Goal: Task Accomplishment & Management: Complete application form

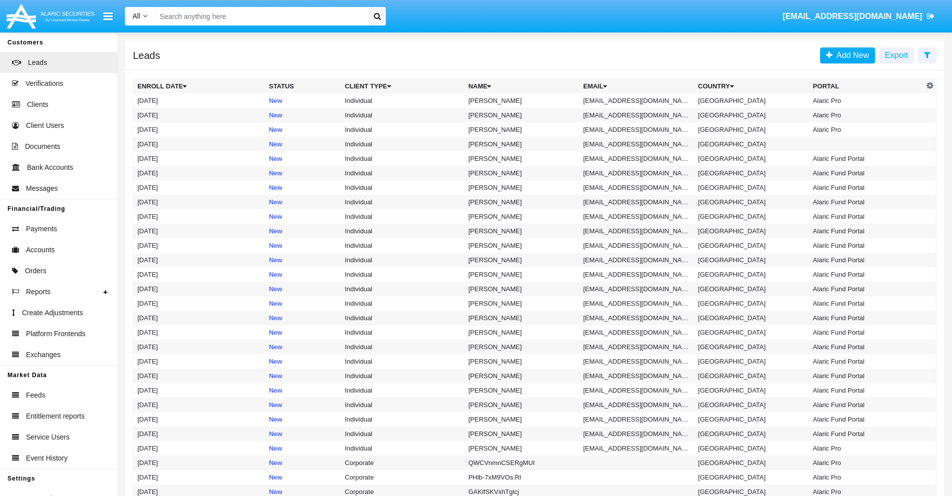
click at [927, 54] on icon at bounding box center [927, 55] width 6 height 8
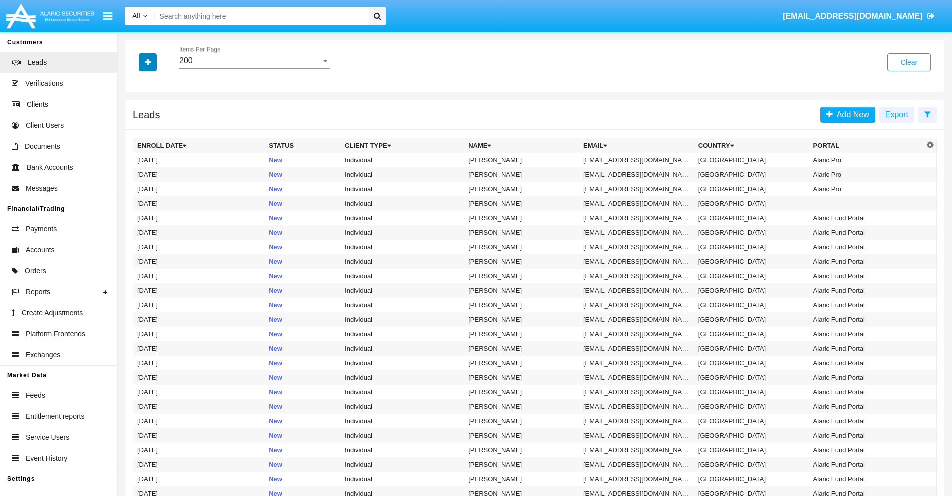
click at [148, 62] on icon "button" at bounding box center [147, 62] width 5 height 7
click at [155, 126] on span "Email" at bounding box center [155, 126] width 20 height 12
click at [137, 130] on input "Email" at bounding box center [137, 130] width 0 height 0
checkbox input "true"
click at [148, 62] on icon "button" at bounding box center [147, 62] width 5 height 7
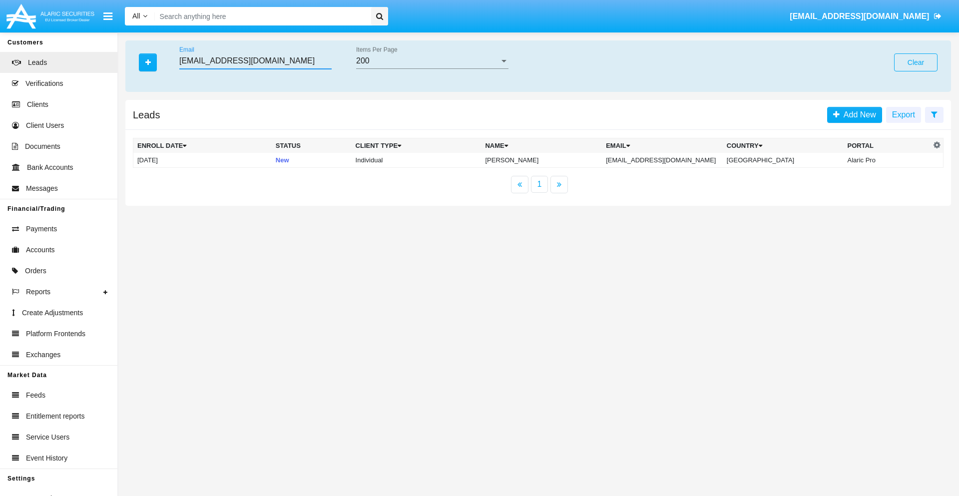
type input "f3-xez@97r.qfgky.gov"
click at [673, 160] on td "f3-xez@97r.qfgky.gov" at bounding box center [662, 160] width 121 height 15
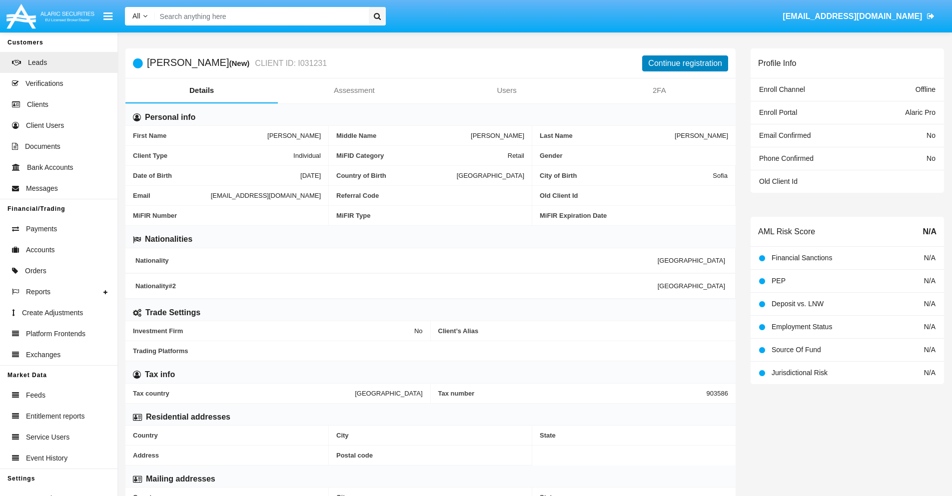
click at [685, 63] on button "Continue registration" at bounding box center [685, 63] width 86 height 16
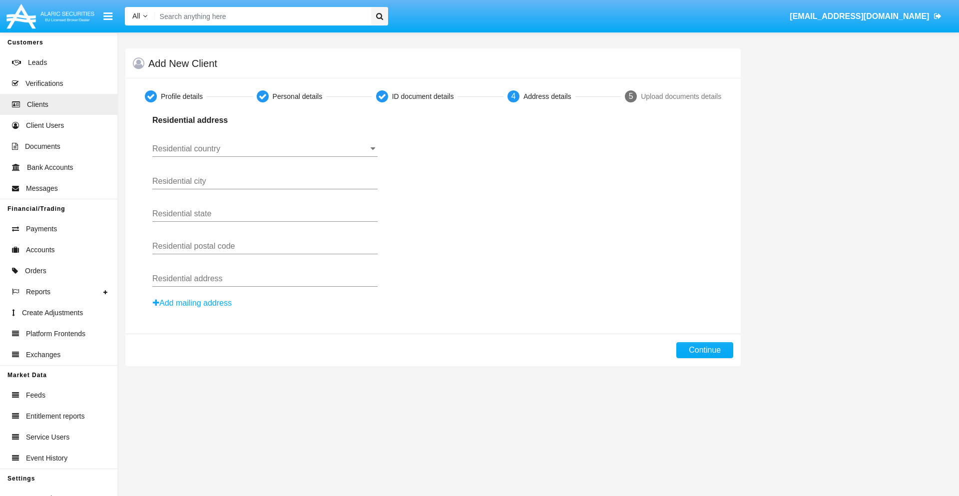
click at [265, 149] on input "Residential country" at bounding box center [264, 148] width 225 height 9
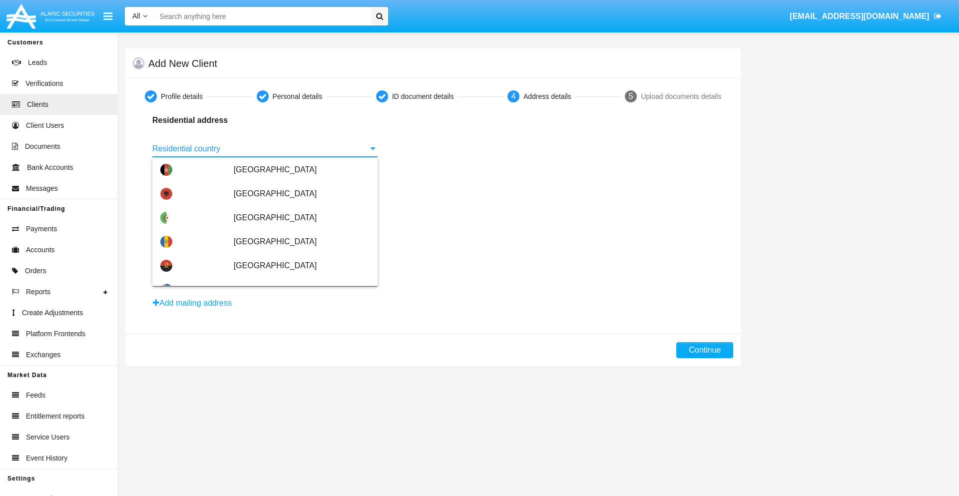
type input "[GEOGRAPHIC_DATA]"
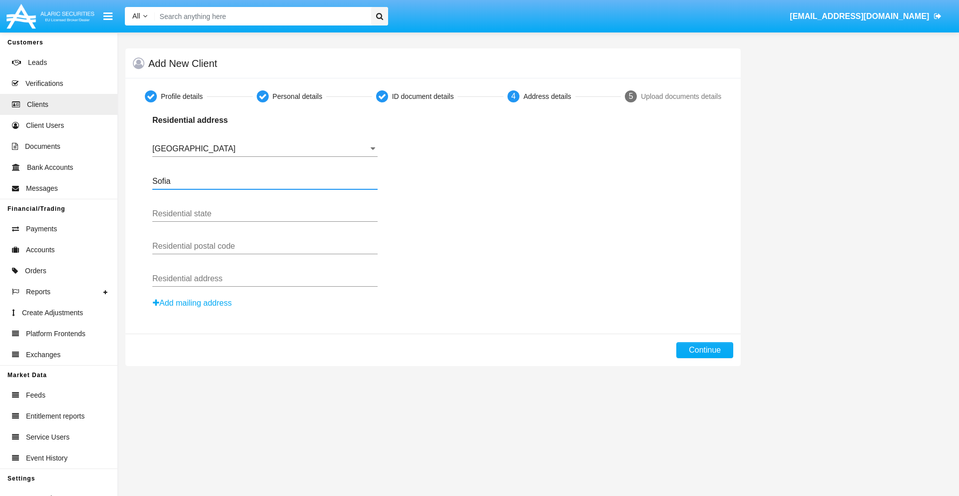
type input "Sofia"
type input "1000"
type input "Vasil Levski"
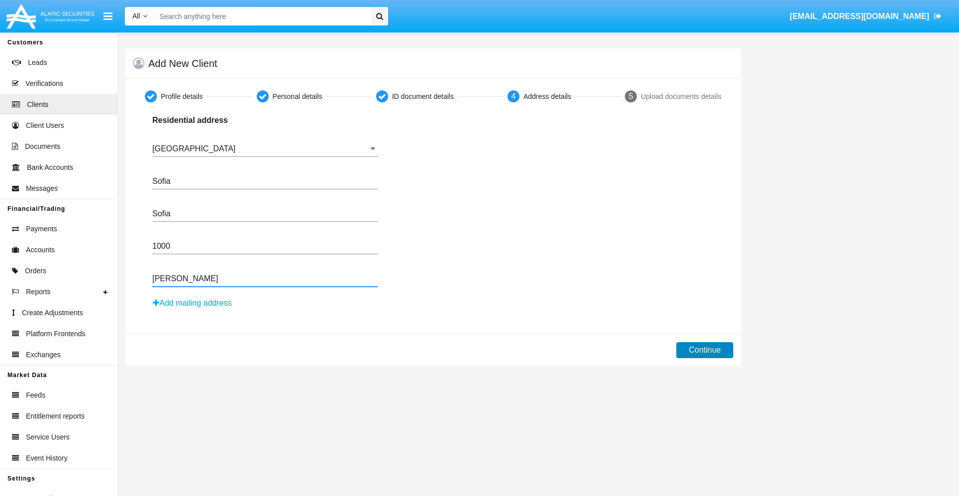
click at [705, 350] on button "Continue" at bounding box center [705, 350] width 57 height 16
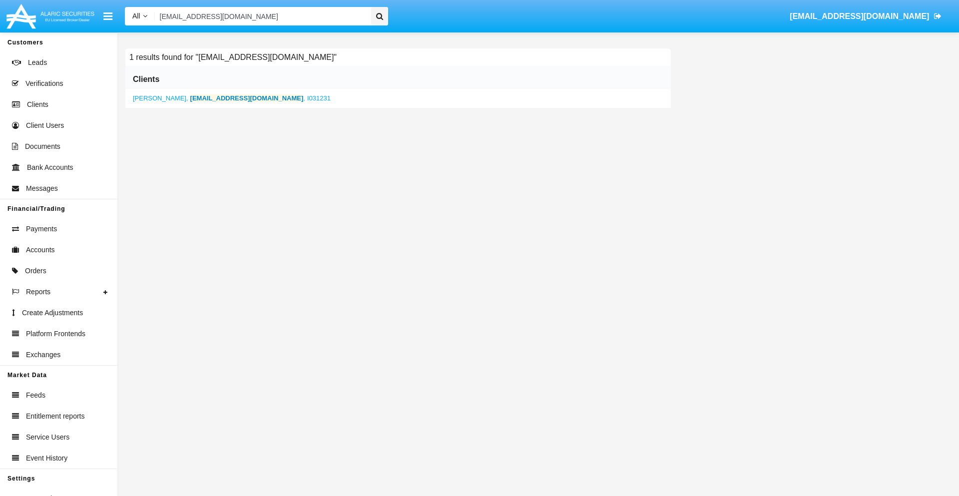
type input "f3-xez@97r.qfgky.gov"
click at [224, 98] on b "f3-xez@97r.qfgky.gov" at bounding box center [246, 97] width 113 height 7
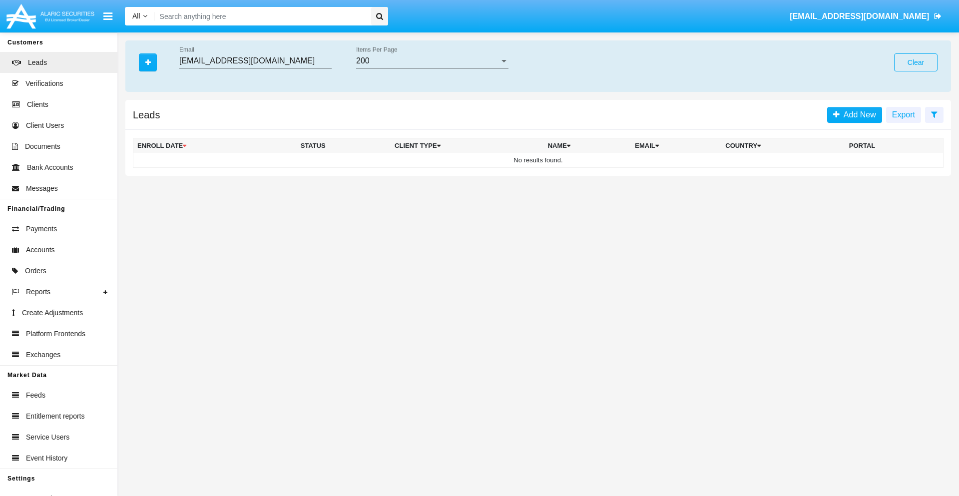
click at [916, 62] on button "Clear" at bounding box center [915, 62] width 43 height 18
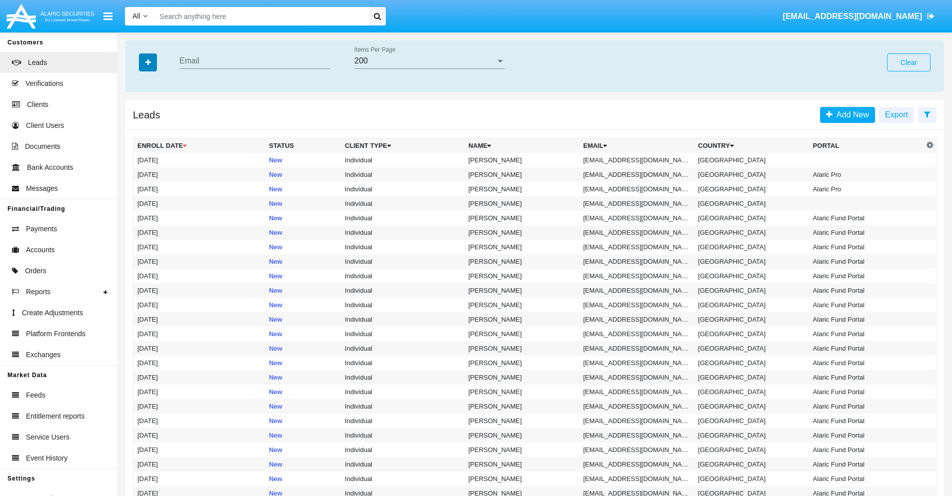
click at [148, 62] on icon "button" at bounding box center [147, 62] width 5 height 7
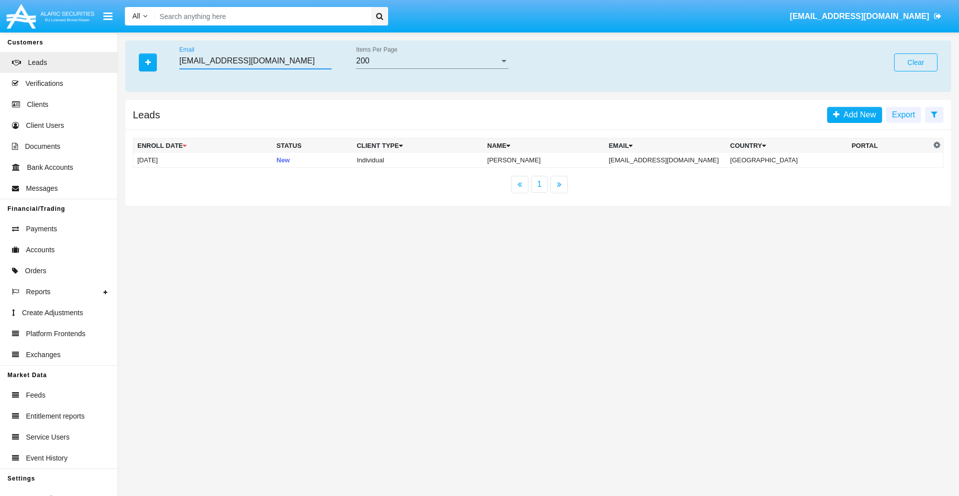
type input "jgve_t0@ibsvn1l.com"
click at [676, 160] on td "[EMAIL_ADDRESS][DOMAIN_NAME]" at bounding box center [665, 160] width 121 height 15
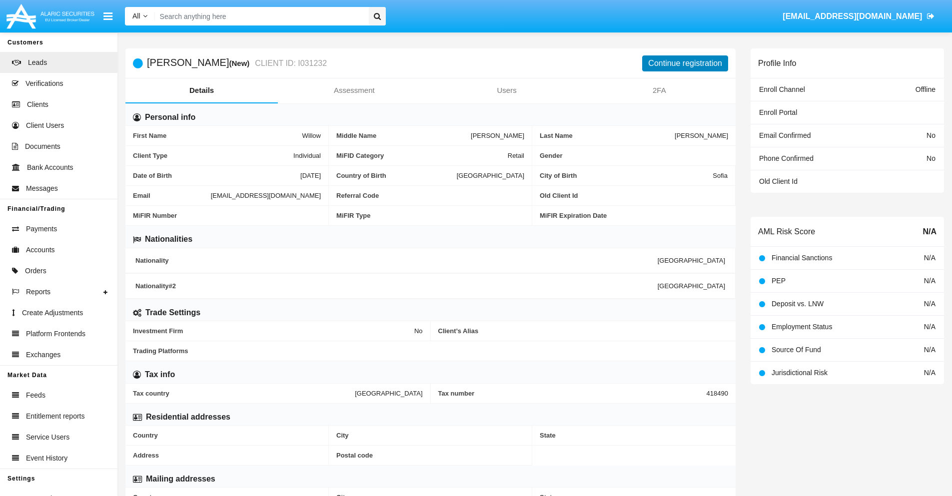
click at [685, 63] on button "Continue registration" at bounding box center [685, 63] width 86 height 16
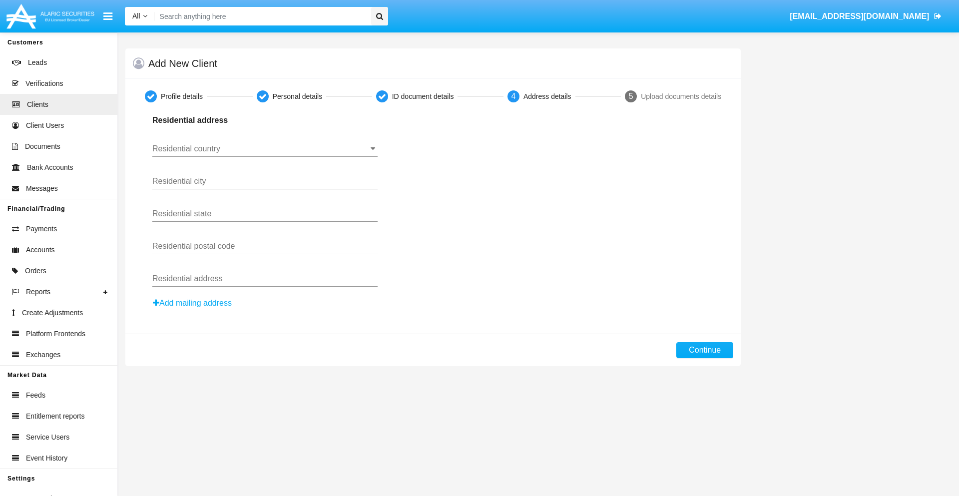
click at [193, 303] on button "Add mailing address" at bounding box center [192, 303] width 80 height 13
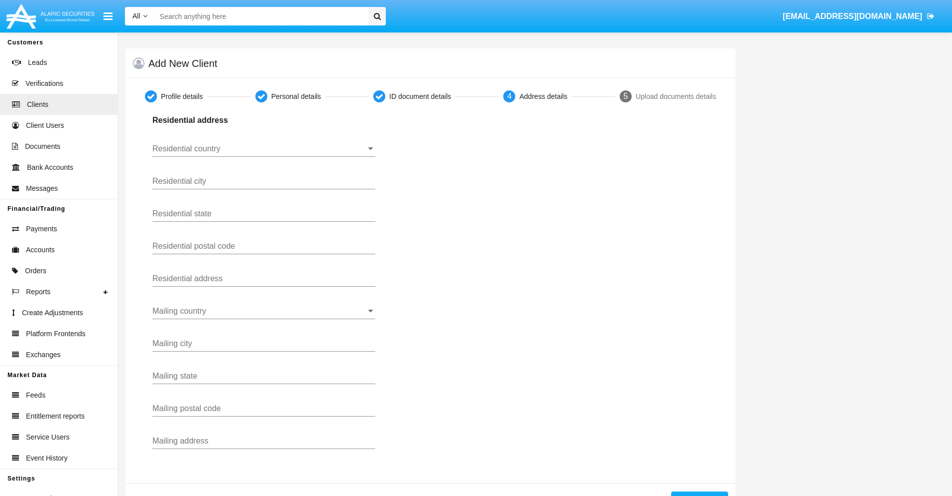
click at [264, 149] on input "Residential country" at bounding box center [263, 148] width 223 height 9
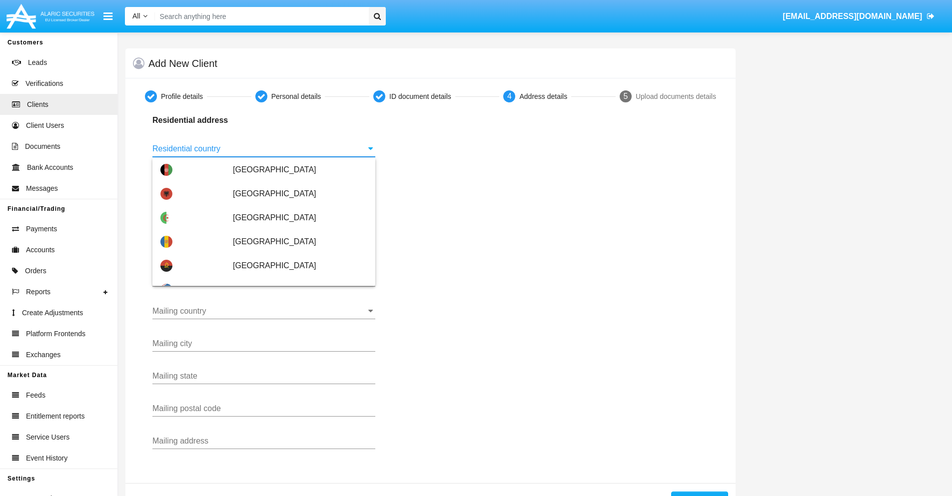
scroll to position [592, 0]
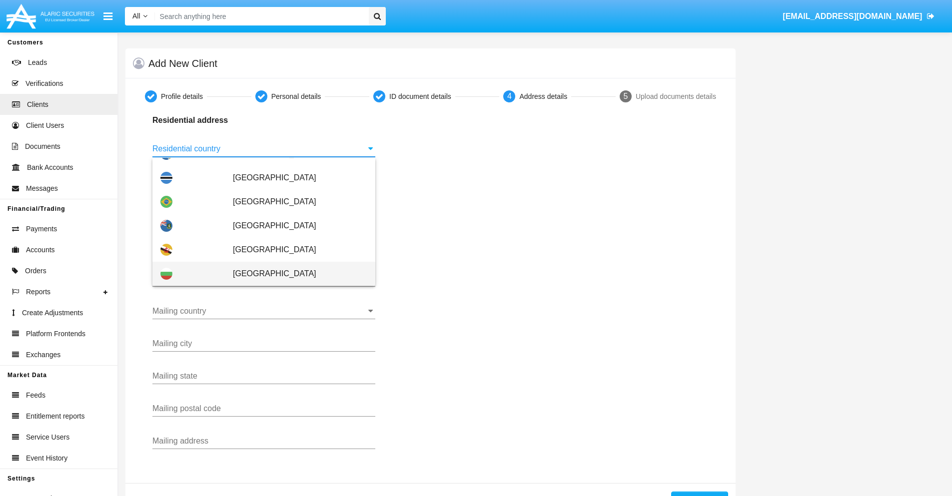
click at [295, 274] on span "[GEOGRAPHIC_DATA]" at bounding box center [300, 274] width 134 height 24
type input "[GEOGRAPHIC_DATA]"
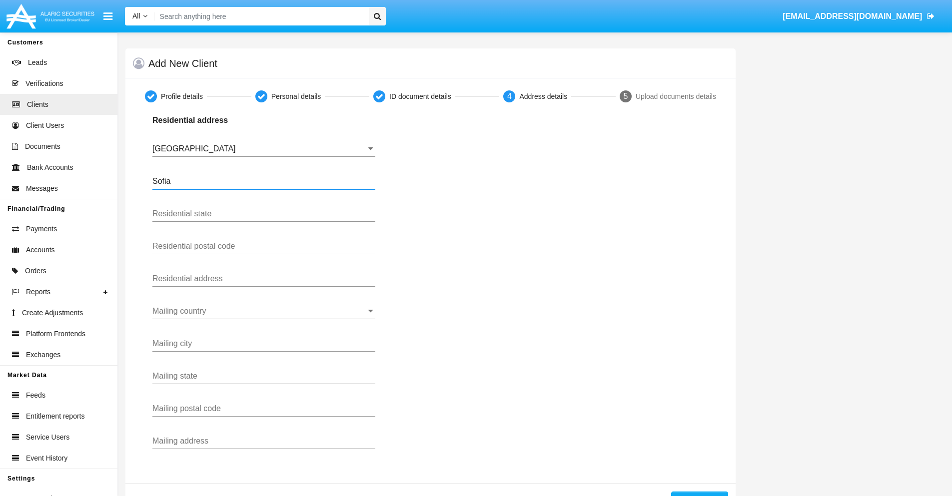
type input "Sofia"
type input "1000"
type input "[PERSON_NAME]"
click at [264, 311] on input "Mailing country" at bounding box center [263, 311] width 223 height 9
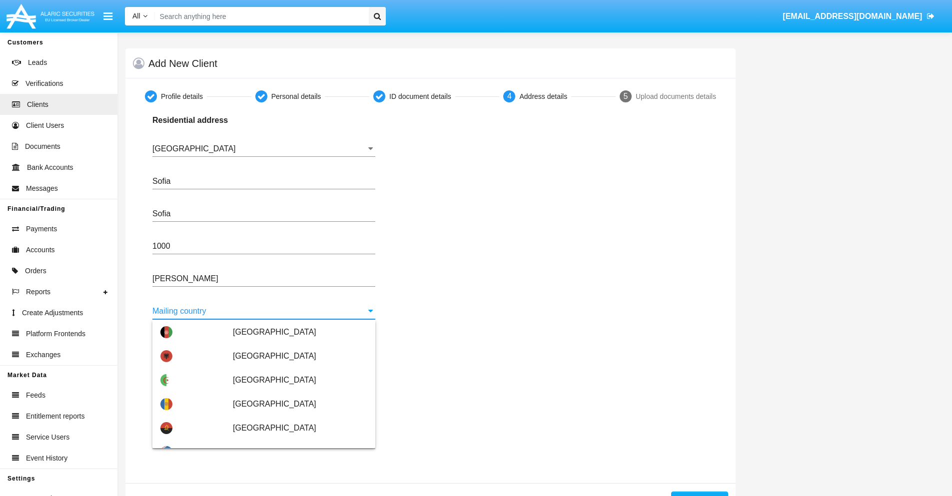
scroll to position [64, 0]
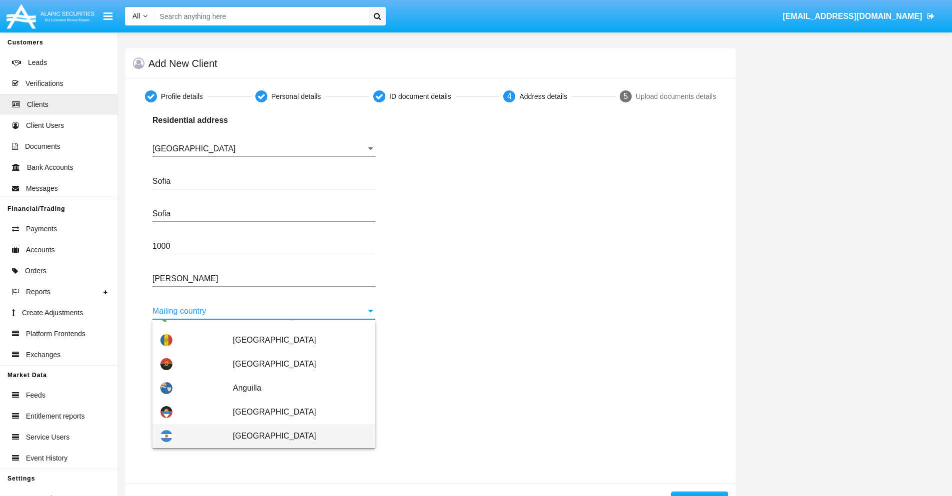
click at [295, 436] on span "[GEOGRAPHIC_DATA]" at bounding box center [300, 436] width 134 height 24
type input "[GEOGRAPHIC_DATA]"
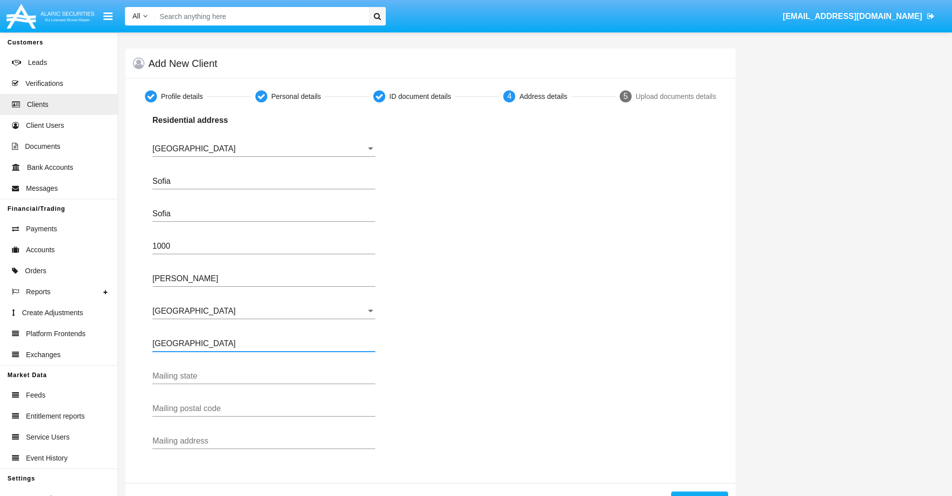
type input "Buenos Aires"
type input "7777"
type input "Test Mail Address"
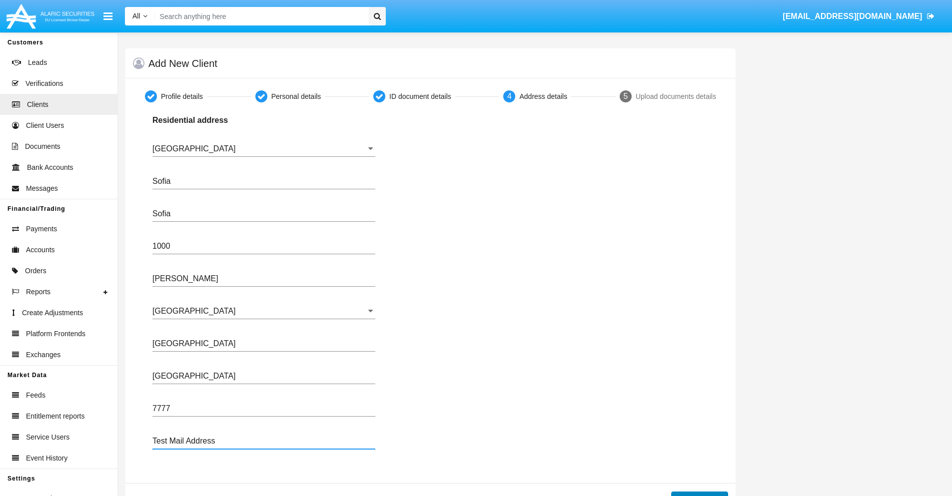
click at [699, 494] on button "Continue" at bounding box center [699, 500] width 57 height 16
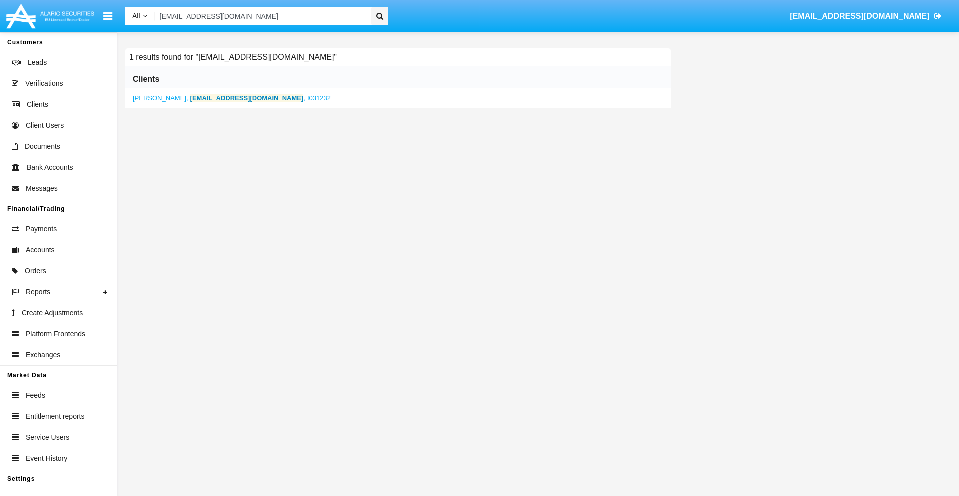
type input "jgve_t0@ibsvn1l.com"
click at [211, 98] on b "jgve_t0@ibsvn1l.com" at bounding box center [246, 97] width 113 height 7
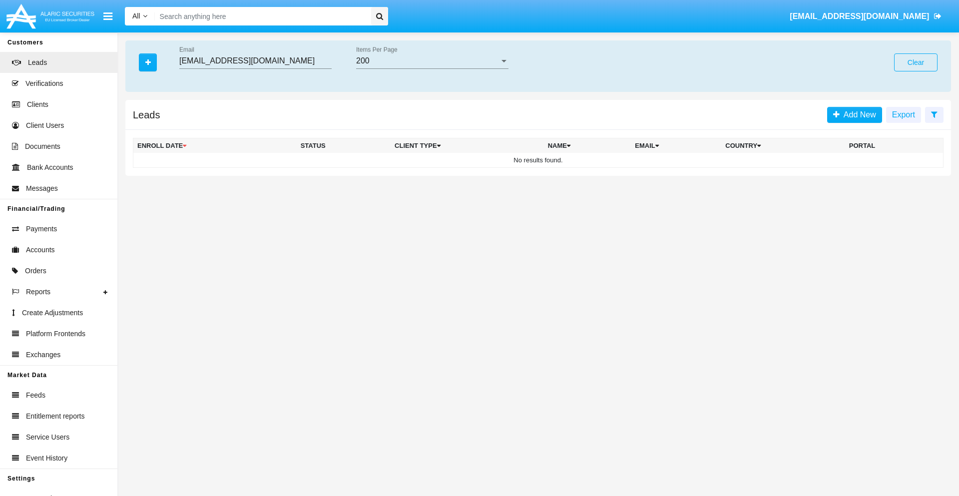
click at [916, 62] on button "Clear" at bounding box center [915, 62] width 43 height 18
click at [148, 62] on icon "button" at bounding box center [147, 62] width 5 height 7
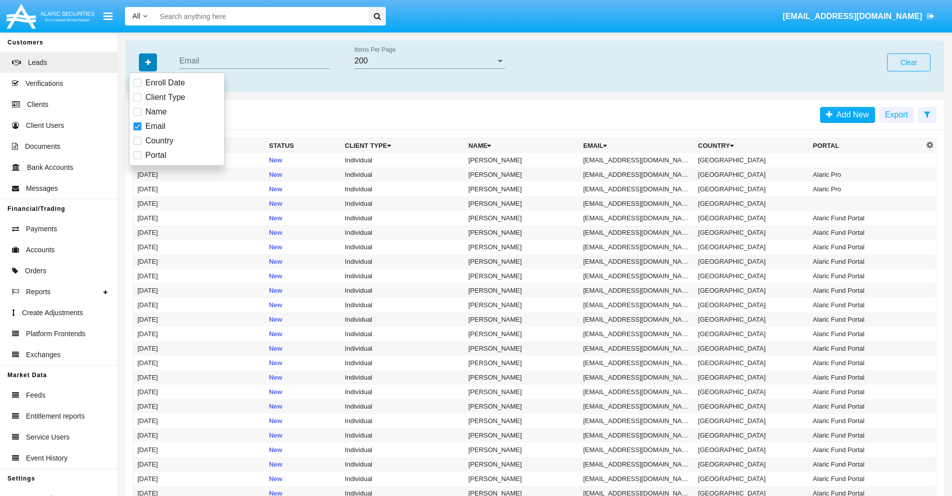
click at [148, 62] on icon "button" at bounding box center [147, 62] width 5 height 7
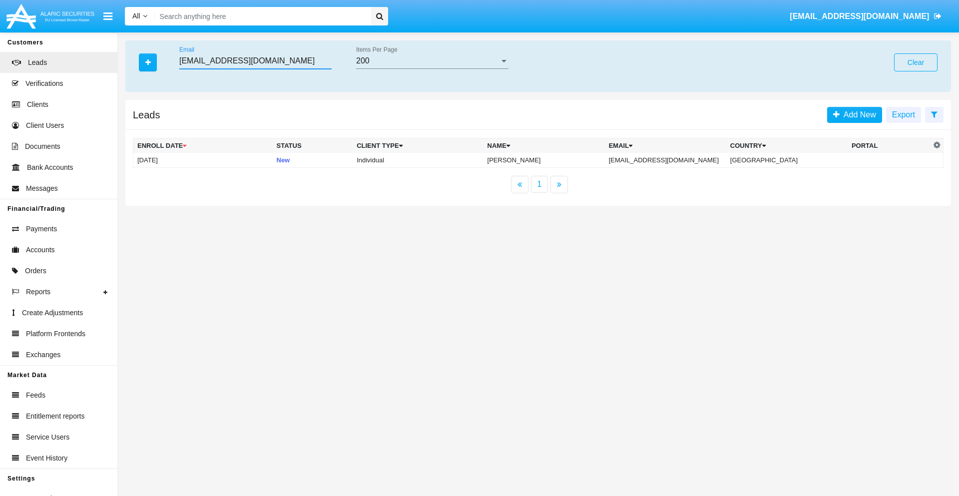
type input "68e@t6k6-ojv.vn"
click at [673, 160] on td "68e@t6k6-ojv.vn" at bounding box center [665, 160] width 121 height 15
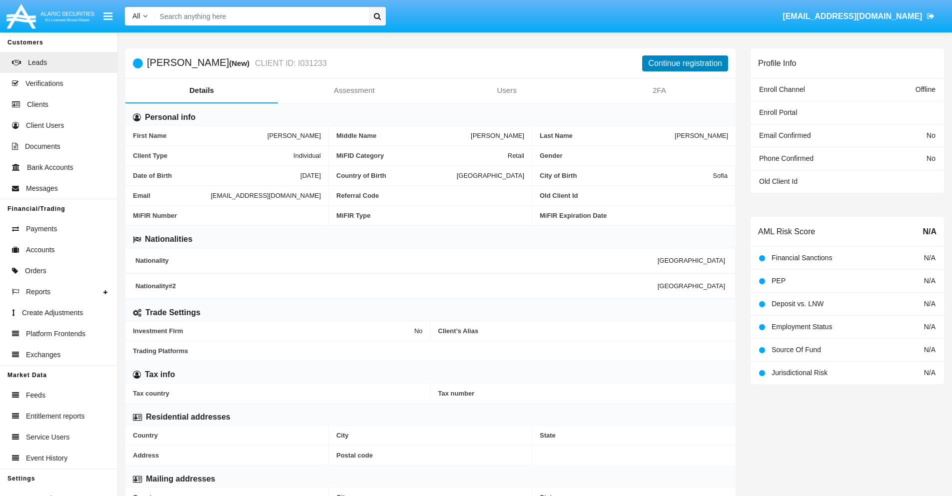
click at [685, 63] on button "Continue registration" at bounding box center [685, 63] width 86 height 16
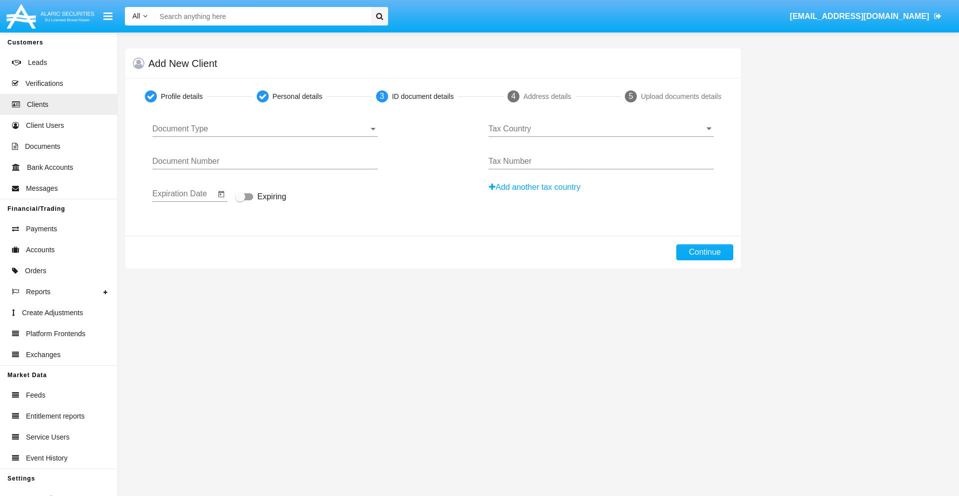
click at [265, 129] on span "Document Type" at bounding box center [260, 128] width 216 height 9
click at [265, 136] on span "Passport" at bounding box center [264, 136] width 225 height 24
type input "vqoiYIXcpZeDBCJ"
click at [261, 197] on span "Expiring" at bounding box center [271, 197] width 29 height 12
click at [240, 200] on input "Expiring" at bounding box center [240, 200] width 0 height 0
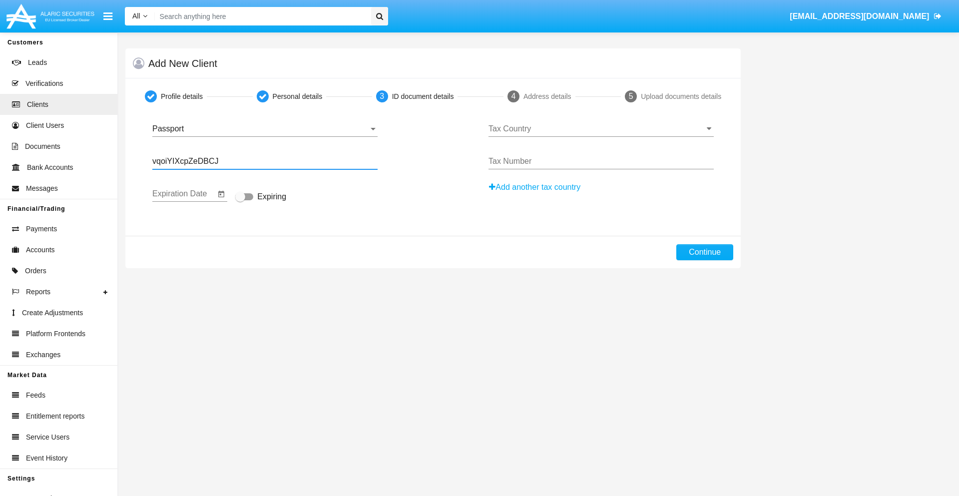
checkbox input "true"
click at [601, 129] on input "Tax Country" at bounding box center [601, 128] width 225 height 9
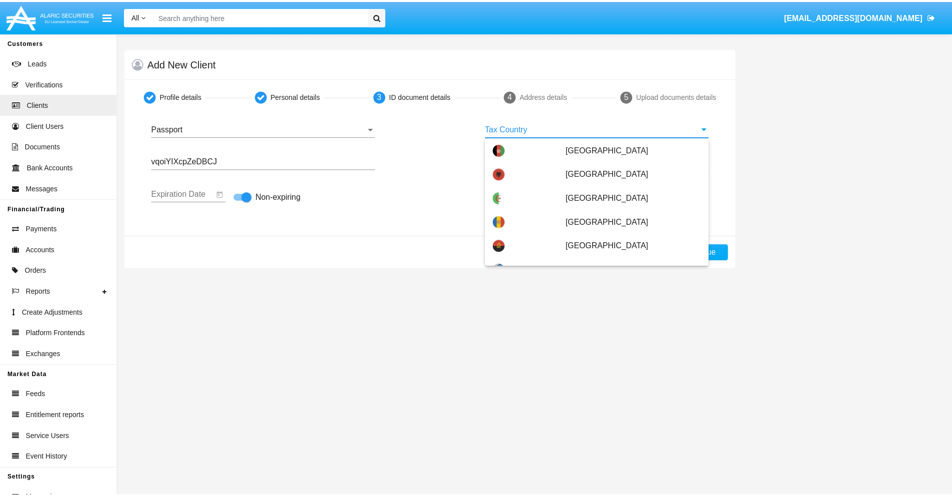
scroll to position [4789, 0]
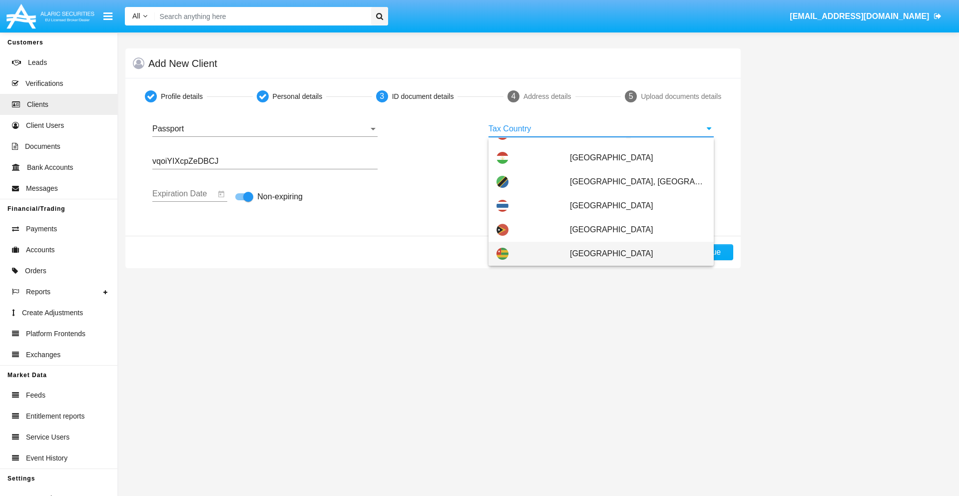
click at [633, 254] on span "[GEOGRAPHIC_DATA]" at bounding box center [638, 254] width 136 height 24
type input "[GEOGRAPHIC_DATA]"
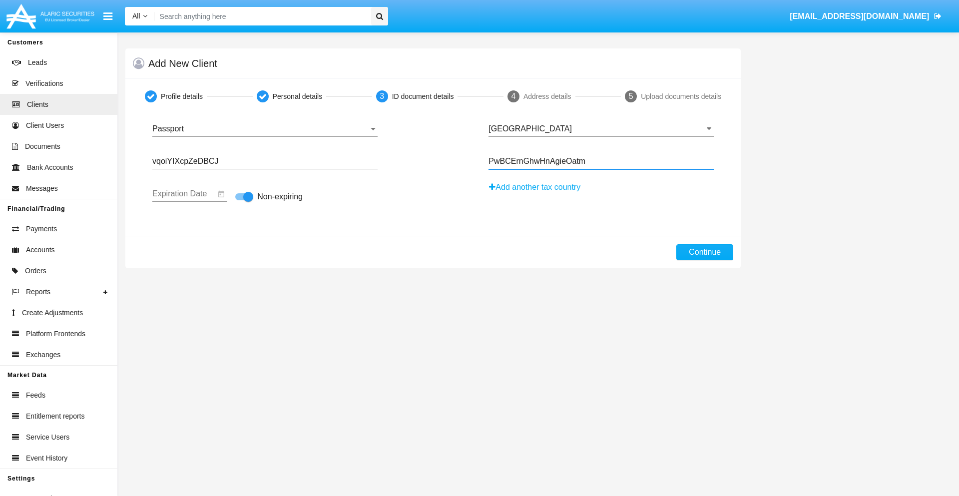
type input "PwBCErnGhwHnAgieOatm"
click at [705, 252] on button "Continue" at bounding box center [705, 252] width 57 height 16
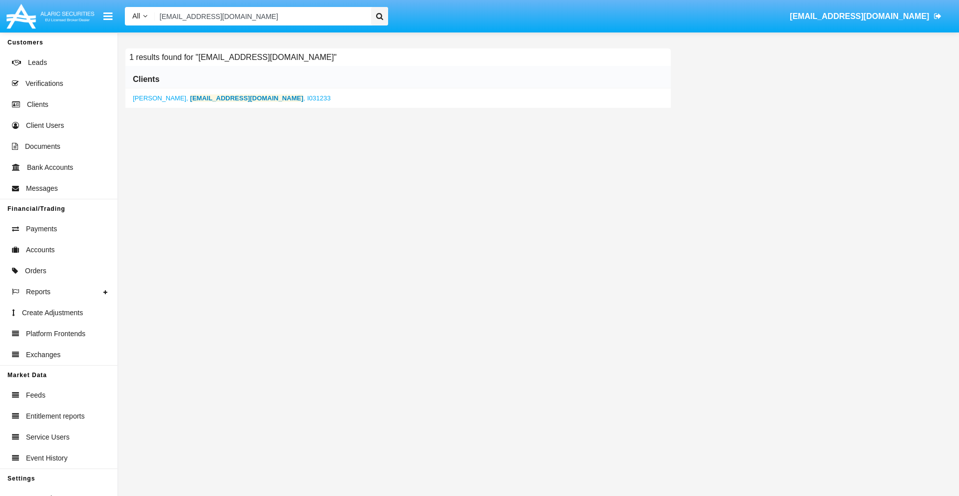
type input "68e@t6k6-ojv.vn"
click at [199, 98] on b "68e@t6k6-ojv.vn" at bounding box center [246, 97] width 113 height 7
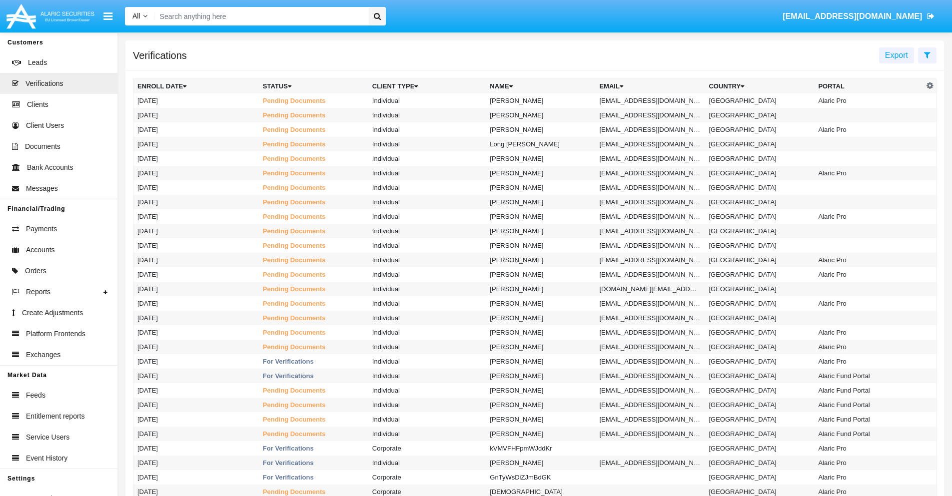
click at [927, 54] on icon at bounding box center [927, 55] width 6 height 8
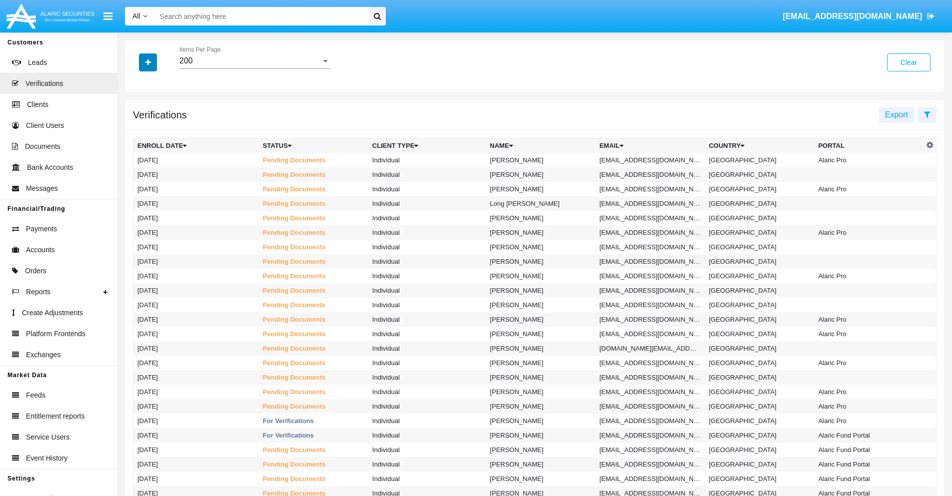
click at [148, 62] on icon "button" at bounding box center [147, 62] width 5 height 7
click at [155, 141] on span "Email" at bounding box center [155, 141] width 20 height 12
click at [137, 145] on input "Email" at bounding box center [137, 145] width 0 height 0
checkbox input "true"
click at [148, 62] on icon "button" at bounding box center [147, 62] width 5 height 7
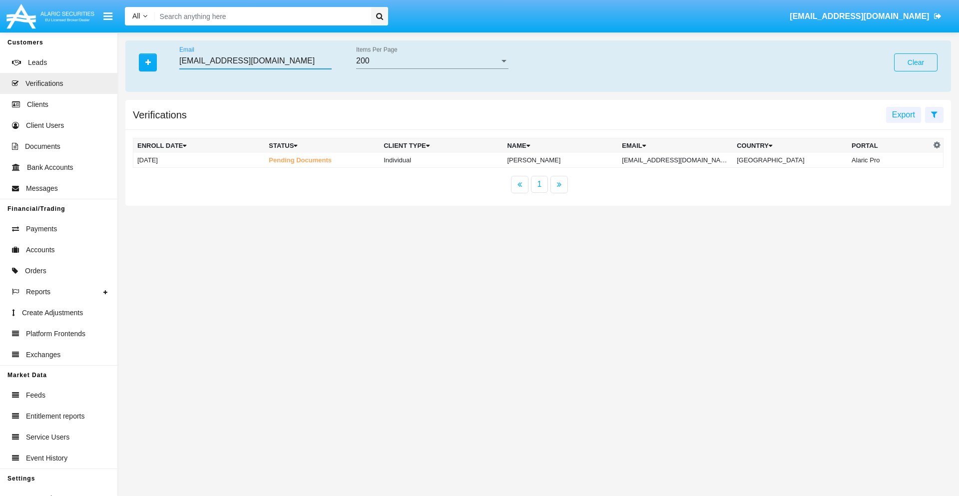
type input "md55d6v000@3w6-xgrm0r.edu"
click at [677, 160] on td "md55d6v000@3w6-xgrm0r.edu" at bounding box center [675, 160] width 115 height 15
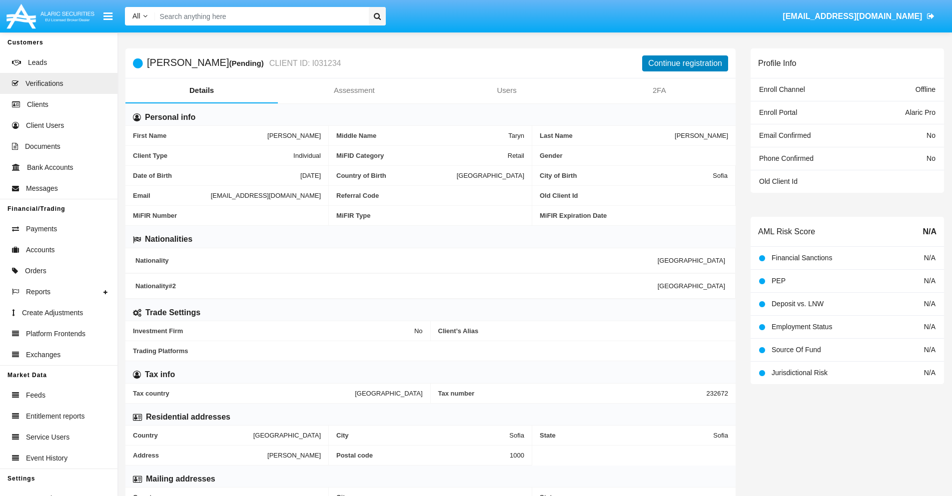
click at [685, 63] on button "Continue registration" at bounding box center [685, 63] width 86 height 16
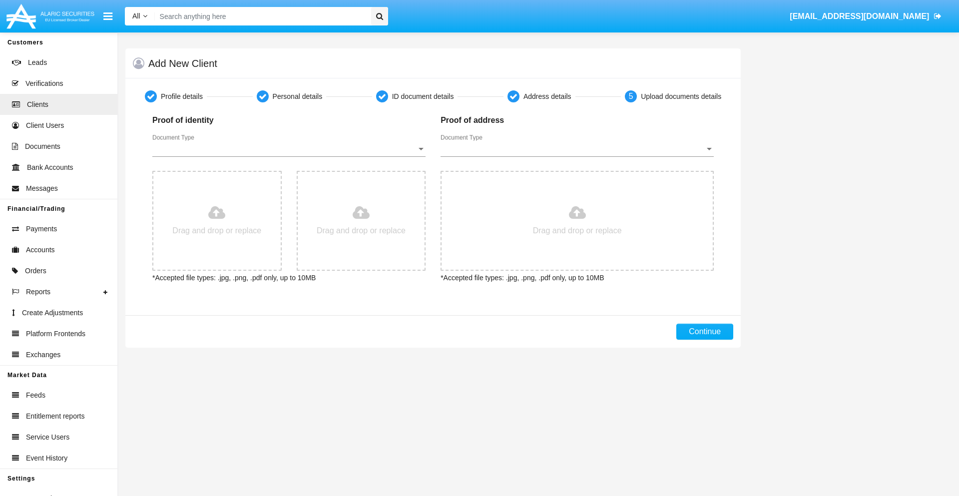
click at [289, 149] on span "Document Type" at bounding box center [284, 148] width 264 height 9
click at [289, 156] on span "Passport" at bounding box center [288, 156] width 273 height 24
type input "C:\fakepath\passport.png"
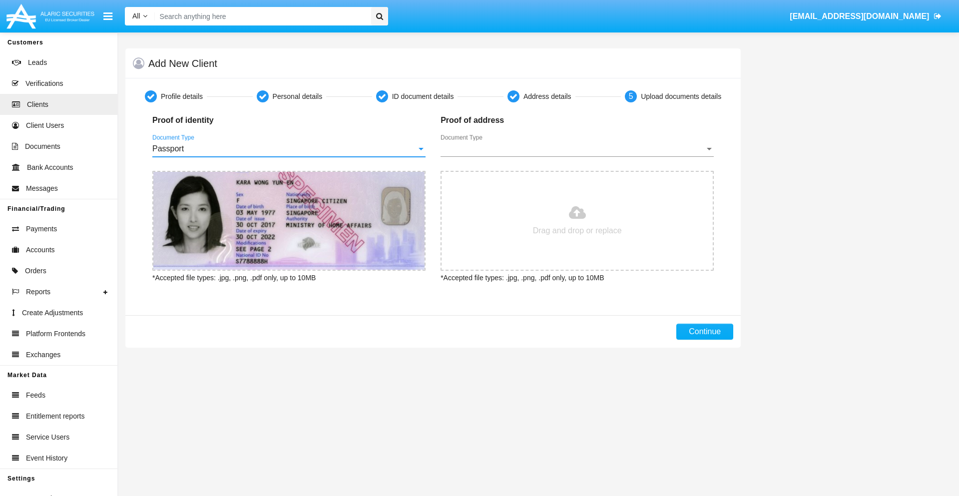
click at [577, 149] on span "Document Type" at bounding box center [573, 148] width 264 height 9
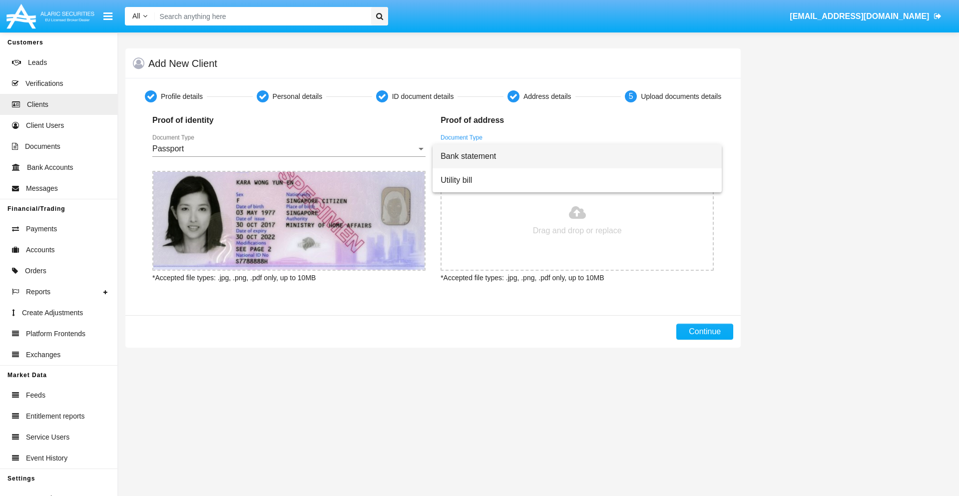
click at [577, 156] on span "Bank statement" at bounding box center [577, 156] width 273 height 24
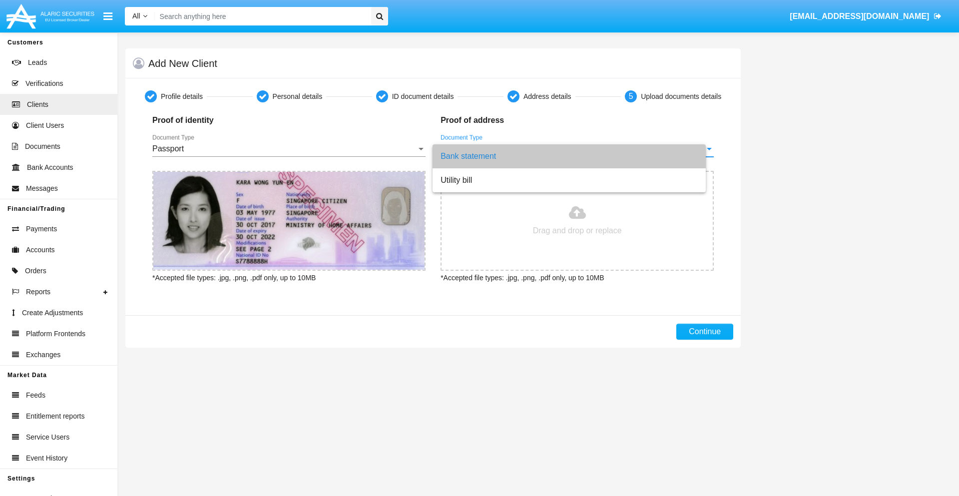
type input "C:\fakepath\bank-statement.png"
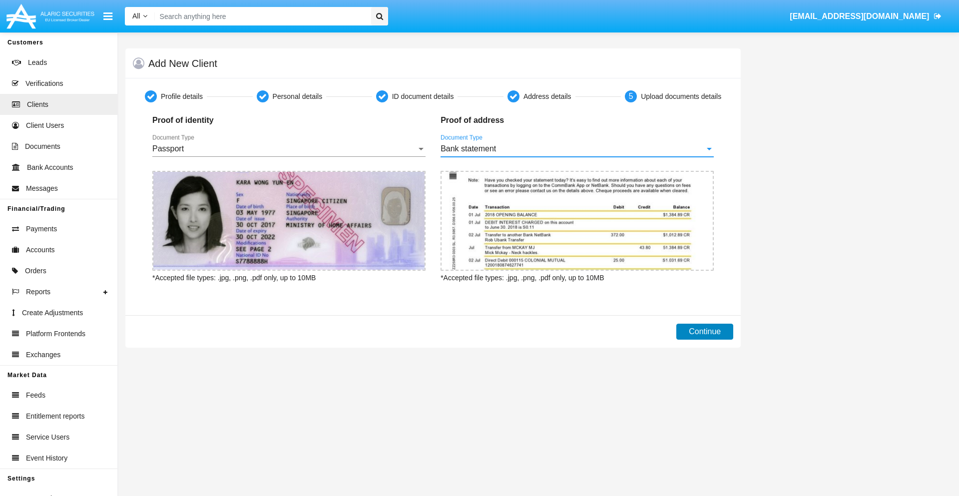
click at [705, 332] on button "Continue" at bounding box center [705, 332] width 57 height 16
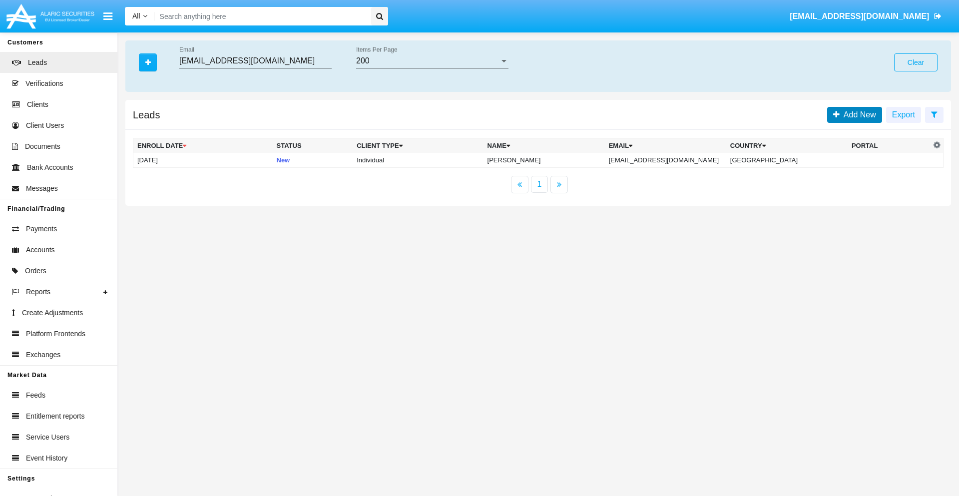
click at [858, 114] on span "Add New" at bounding box center [858, 114] width 36 height 8
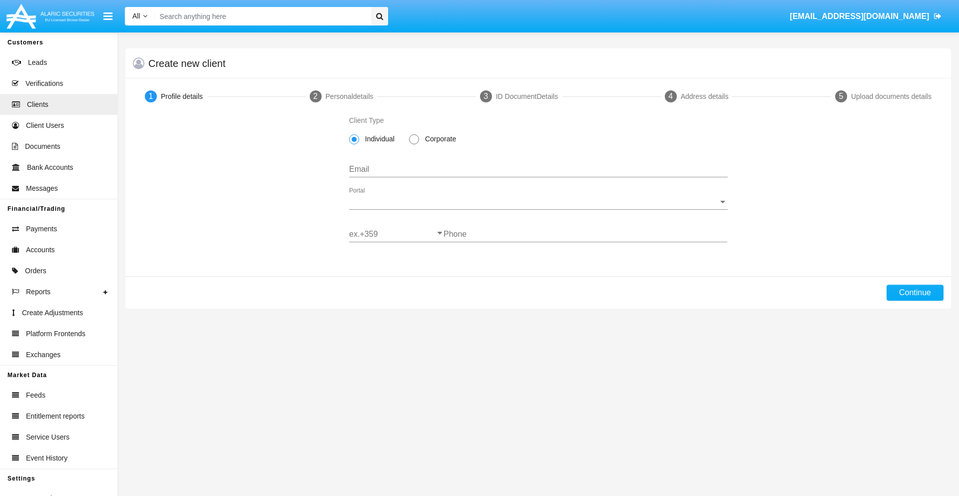
click at [378, 139] on span "Individual" at bounding box center [378, 139] width 38 height 10
click at [354, 144] on input "Individual" at bounding box center [354, 144] width 0 height 0
type input "[EMAIL_ADDRESS][DOMAIN_NAME]"
click at [538, 202] on span "Portal" at bounding box center [534, 201] width 370 height 9
click at [535, 209] on span "Alaric Pro" at bounding box center [538, 209] width 379 height 24
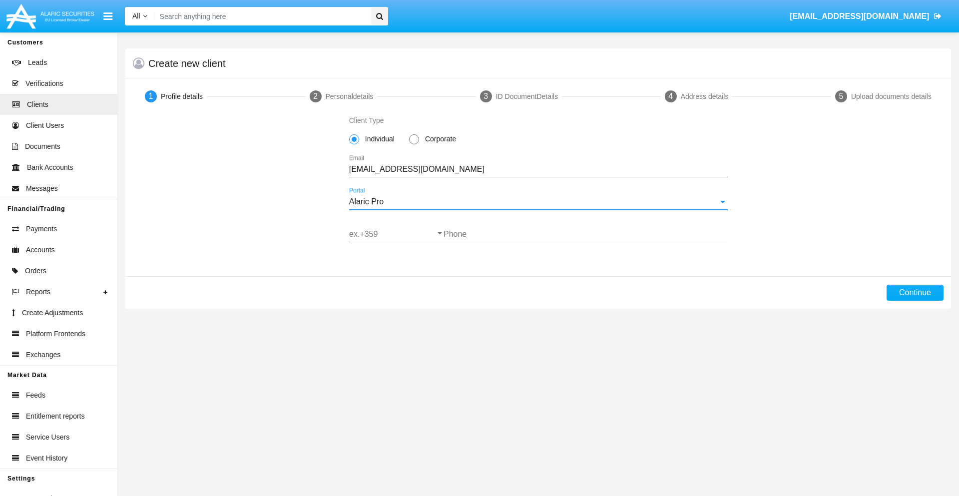
click at [396, 234] on input "ex.+359" at bounding box center [396, 234] width 94 height 9
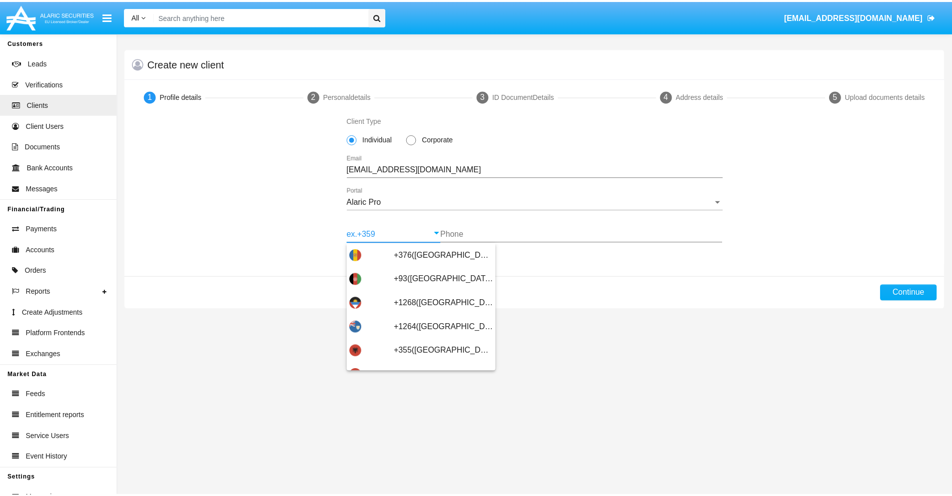
scroll to position [328, 0]
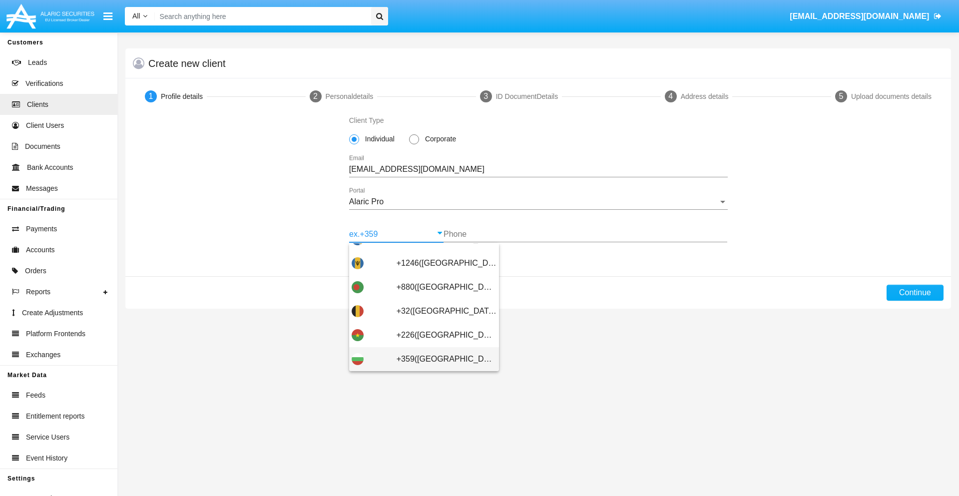
click at [439, 359] on span "+359([GEOGRAPHIC_DATA])" at bounding box center [447, 359] width 100 height 24
type input "+359([GEOGRAPHIC_DATA])"
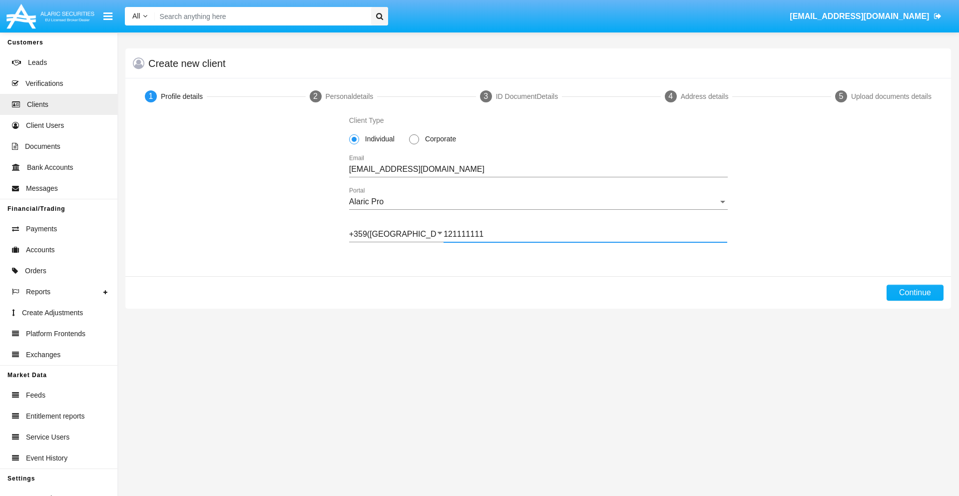
type input "121111111"
click at [915, 293] on button "Continue" at bounding box center [915, 293] width 57 height 16
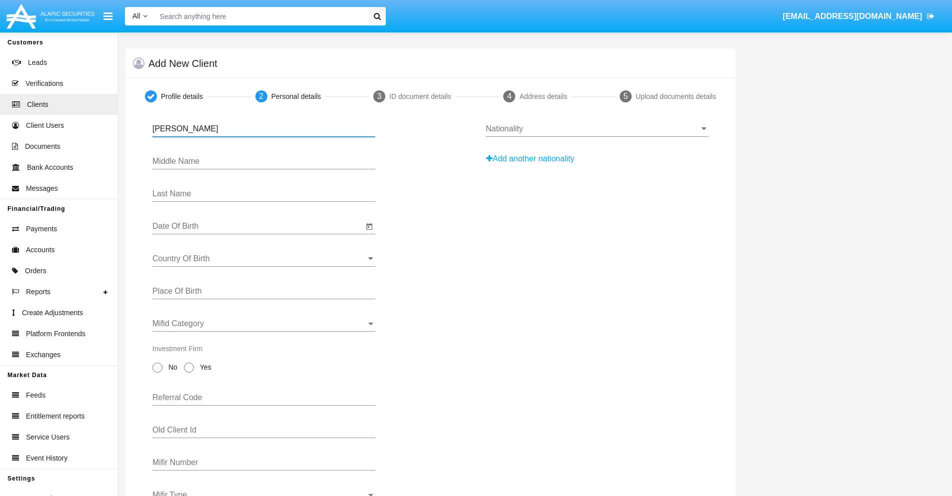
type input "[PERSON_NAME]"
type input "Lynwood"
type input "[PERSON_NAME]"
click at [258, 226] on input "Date Of Birth" at bounding box center [257, 226] width 211 height 9
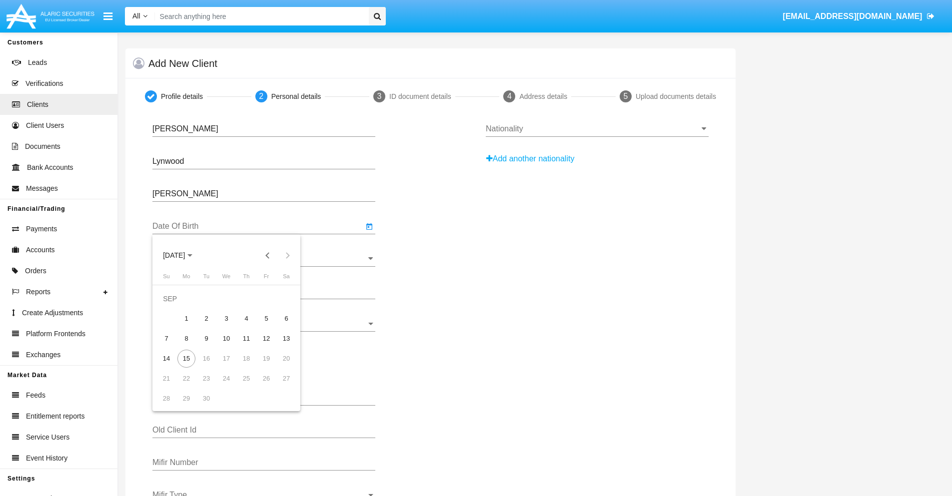
click at [182, 255] on span "[DATE]" at bounding box center [174, 256] width 22 height 8
click at [267, 255] on button "Previous 20 years" at bounding box center [268, 255] width 20 height 20
click at [244, 386] on div "2000" at bounding box center [243, 386] width 31 height 18
click at [174, 306] on div "JAN" at bounding box center [173, 306] width 31 height 18
click at [286, 298] on div "1" at bounding box center [286, 299] width 18 height 18
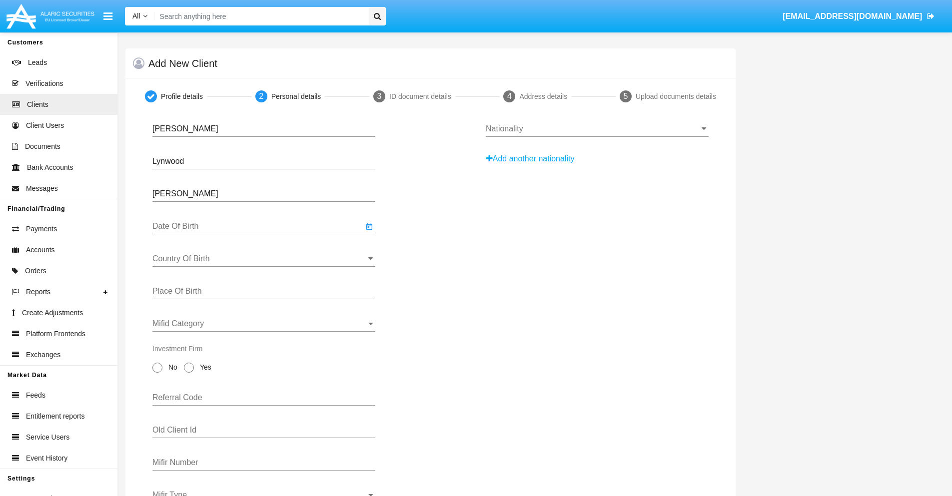
type input "[DATE]"
click at [264, 259] on input "Country Of Birth" at bounding box center [263, 258] width 223 height 9
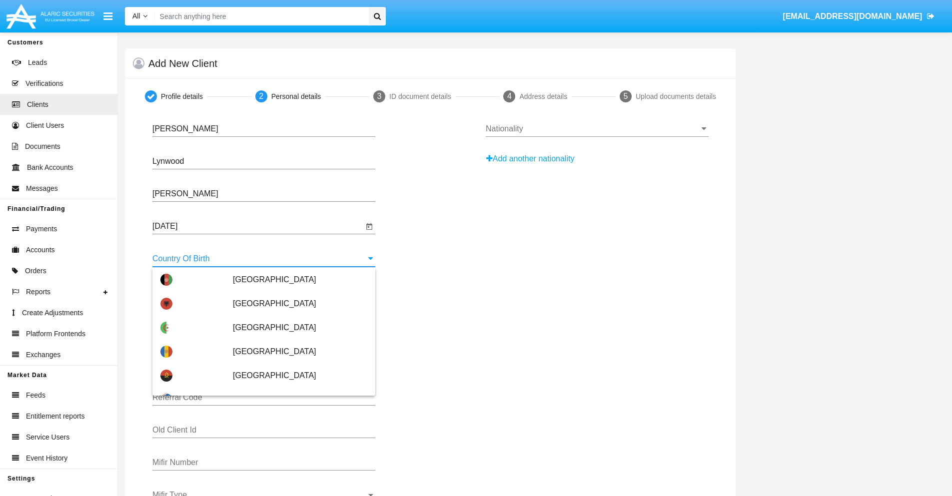
scroll to position [568, 0]
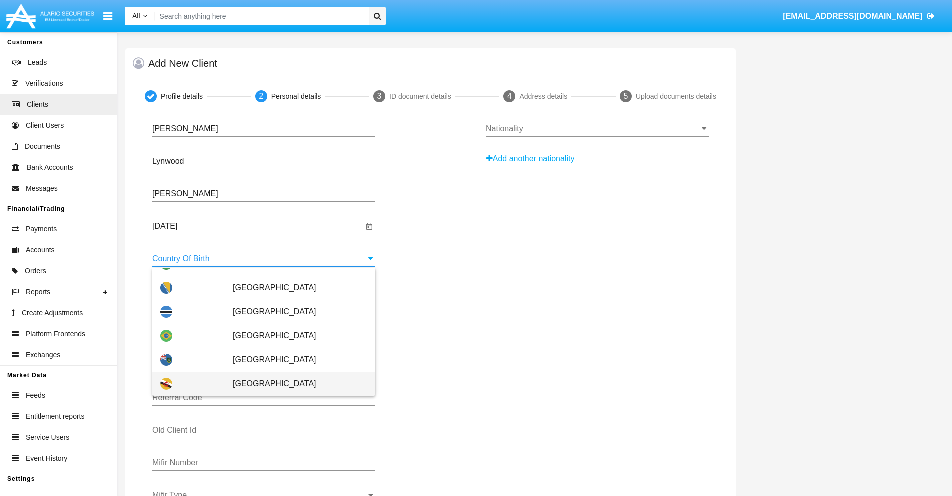
click at [295, 384] on span "[GEOGRAPHIC_DATA]" at bounding box center [300, 384] width 134 height 24
type input "[GEOGRAPHIC_DATA]"
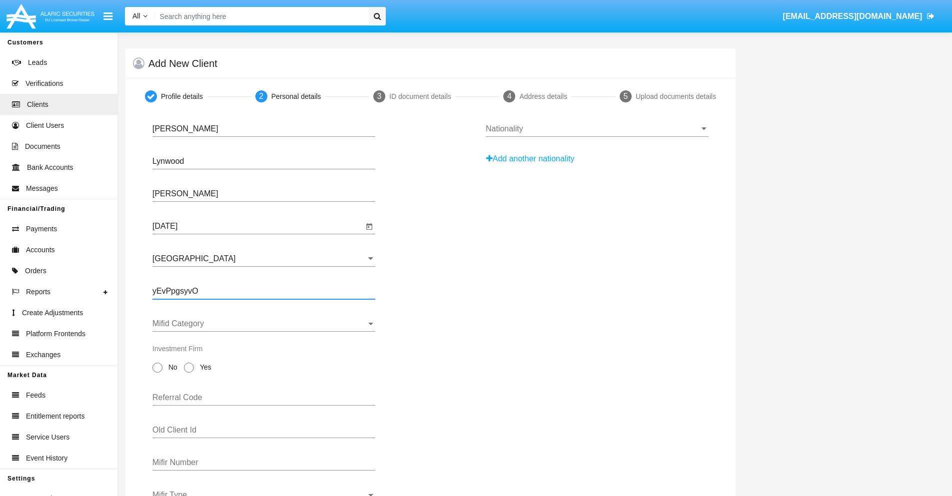
type input "yEvPpgsyvO"
click at [264, 324] on span "Mifid Category" at bounding box center [259, 323] width 214 height 9
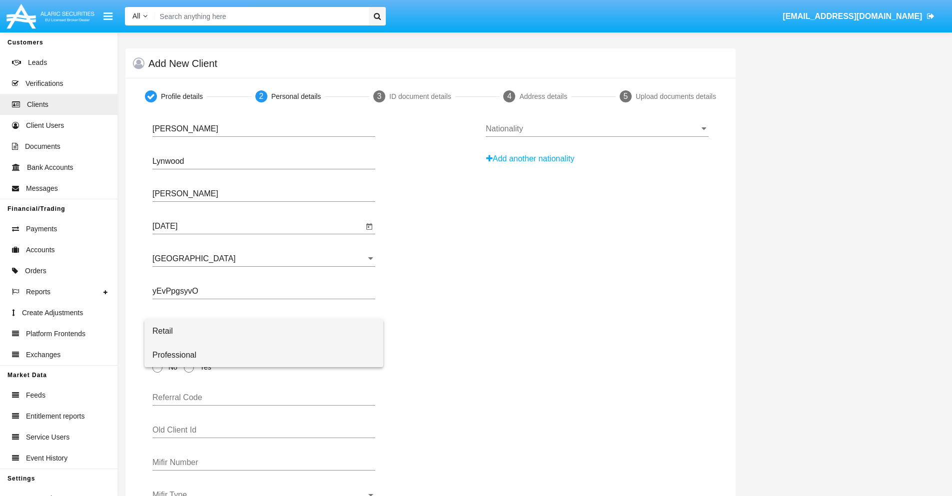
click at [264, 355] on span "Professional" at bounding box center [263, 355] width 223 height 24
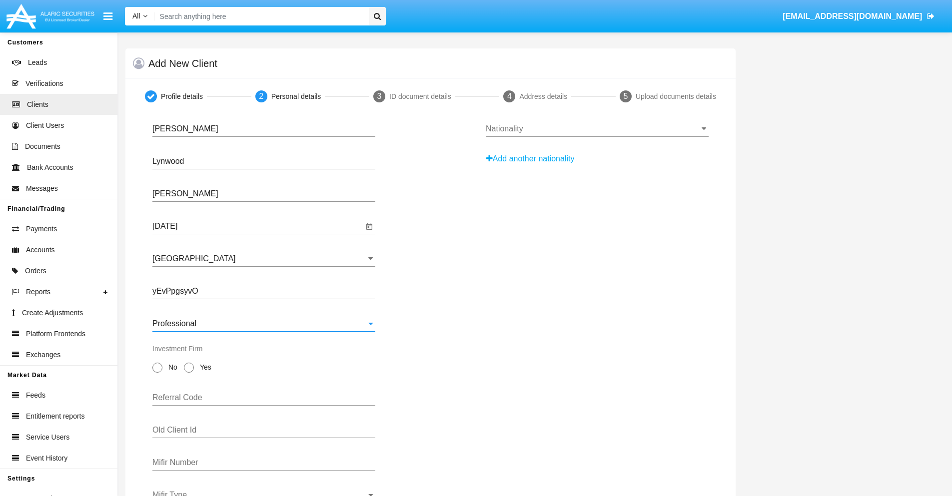
click at [171, 367] on span "No" at bounding box center [170, 367] width 17 height 10
click at [157, 373] on input "No" at bounding box center [157, 373] width 0 height 0
radio input "true"
type input "RAvTiDQOvr"
type input "SnopxEXXCY"
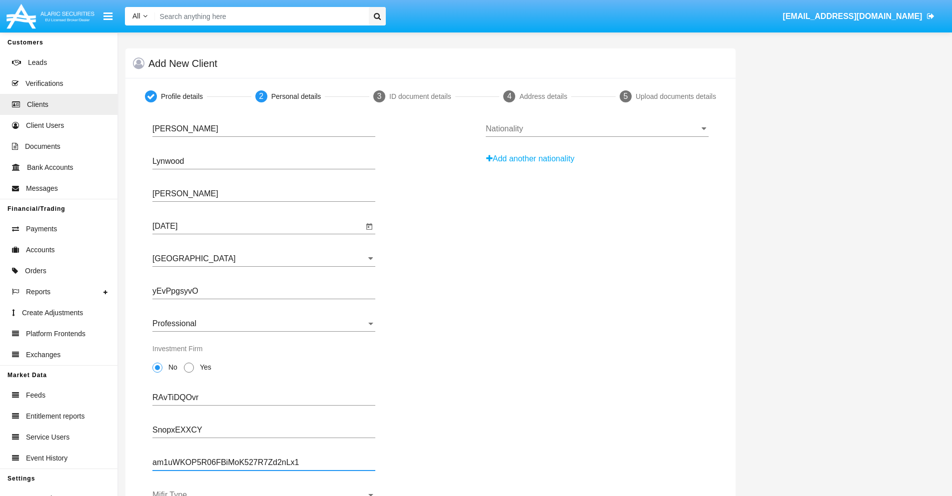
type input "am1uWKOP5R06FBiMoK527R7Zd2nLx1"
click at [264, 493] on span "Mifir Type" at bounding box center [259, 495] width 214 height 9
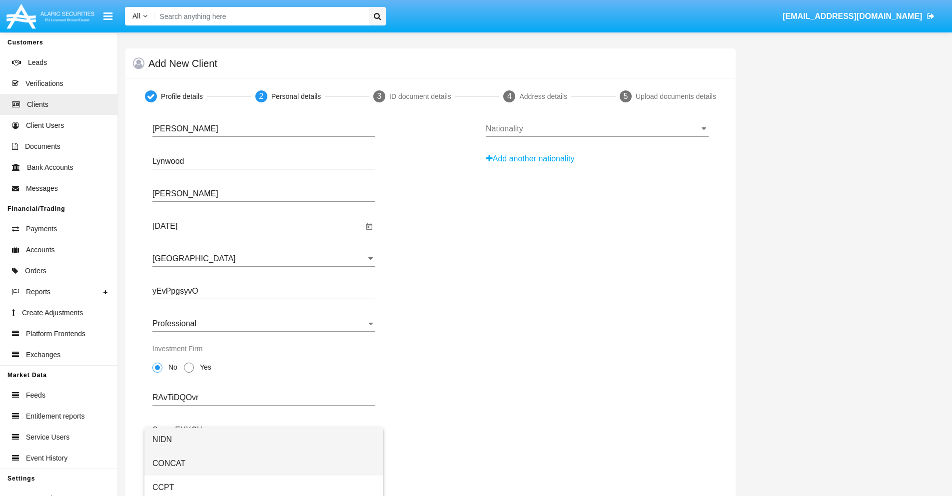
click at [264, 464] on span "CONCAT" at bounding box center [263, 464] width 223 height 24
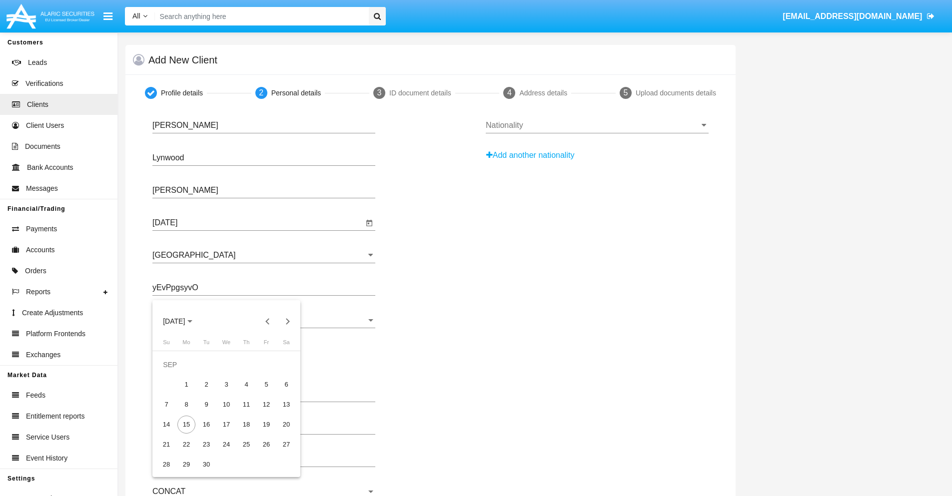
scroll to position [36, 0]
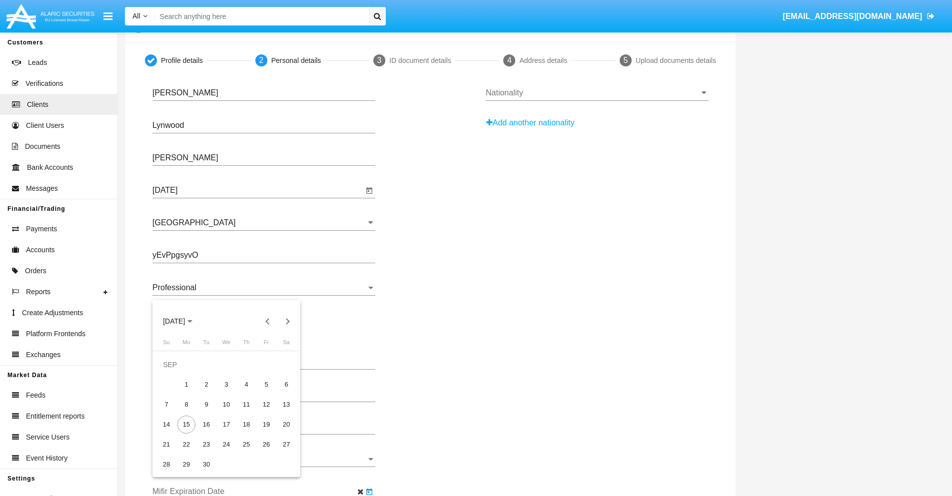
click at [182, 321] on span "[DATE]" at bounding box center [174, 322] width 22 height 8
click at [244, 412] on div "2030" at bounding box center [243, 412] width 31 height 18
click at [174, 372] on div "JAN" at bounding box center [173, 372] width 31 height 18
click at [206, 384] on div "1" at bounding box center [206, 385] width 18 height 18
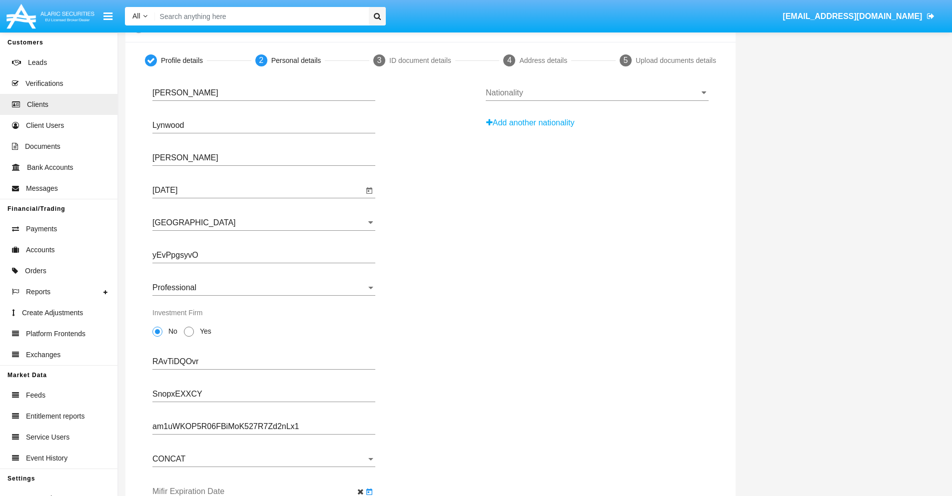
type input "[DATE]"
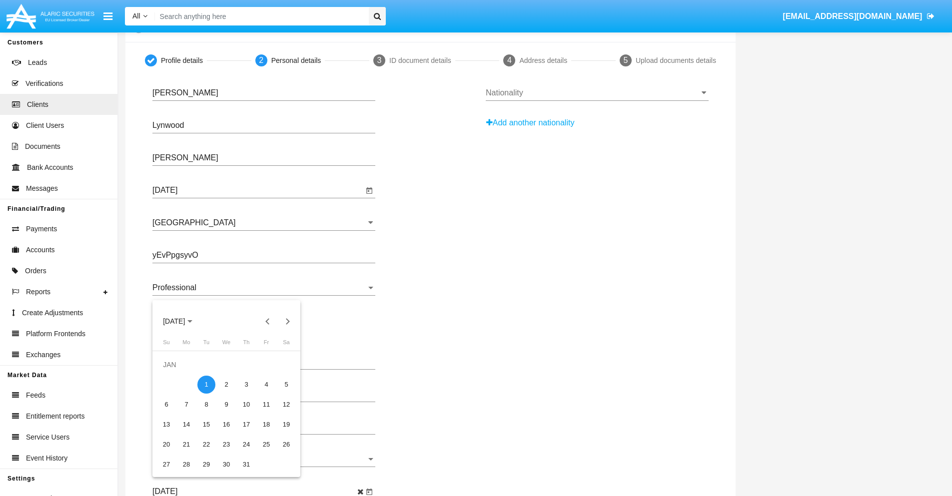
scroll to position [0, 0]
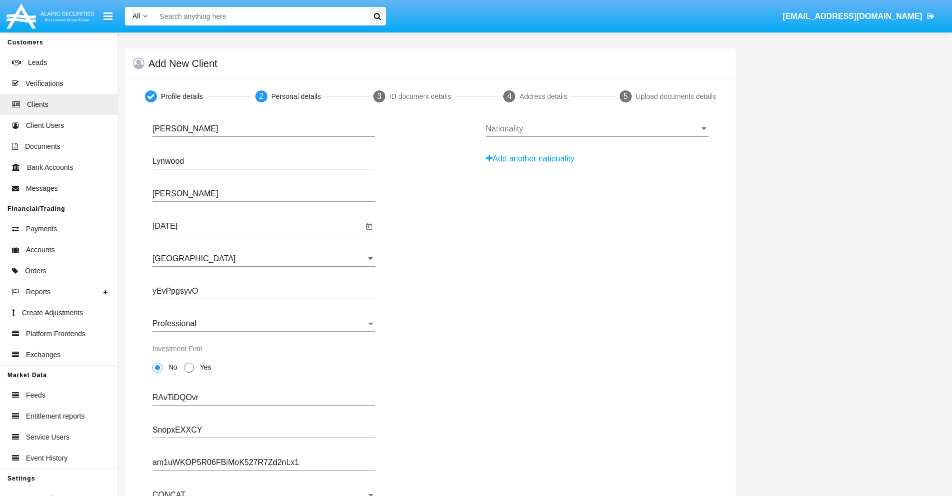
click at [597, 129] on input "Nationality" at bounding box center [597, 128] width 223 height 9
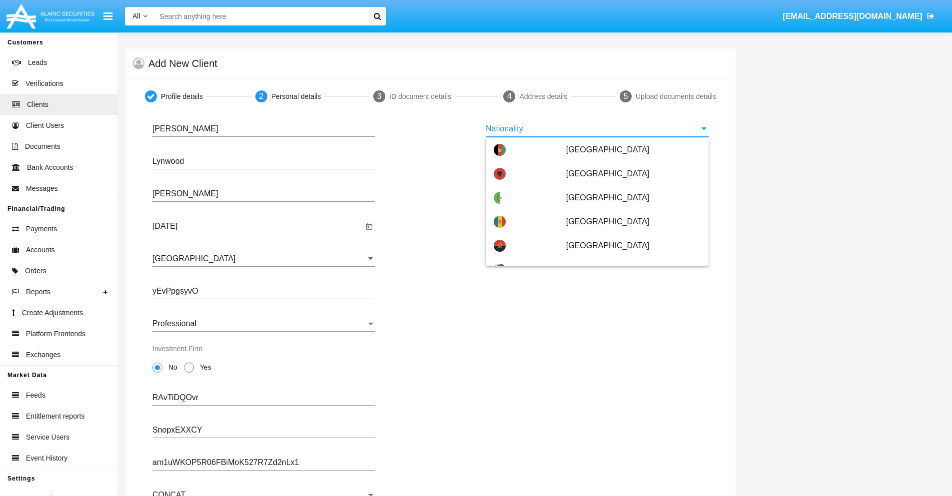
scroll to position [592, 0]
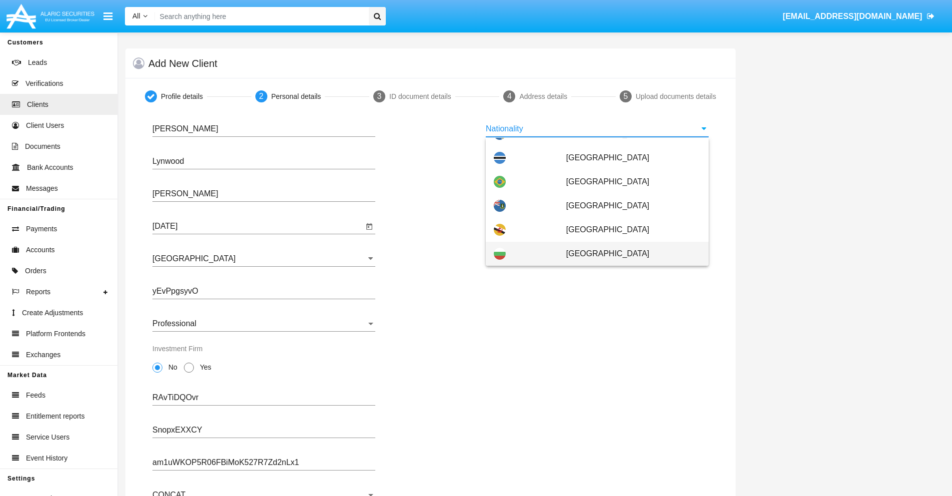
click at [628, 254] on span "[GEOGRAPHIC_DATA]" at bounding box center [633, 254] width 134 height 24
type input "[GEOGRAPHIC_DATA]"
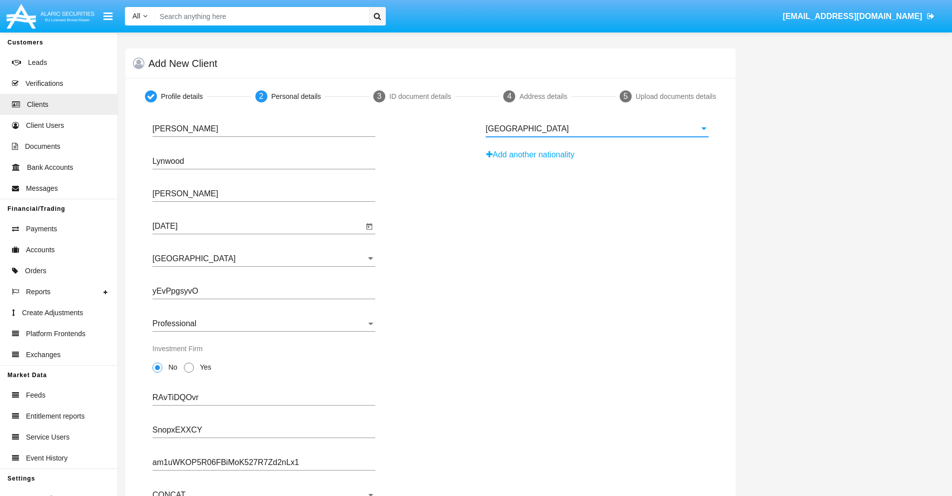
click at [534, 155] on button "Add another nationality" at bounding box center [533, 155] width 95 height 16
click at [597, 161] on input "Nationality #1" at bounding box center [597, 161] width 223 height 9
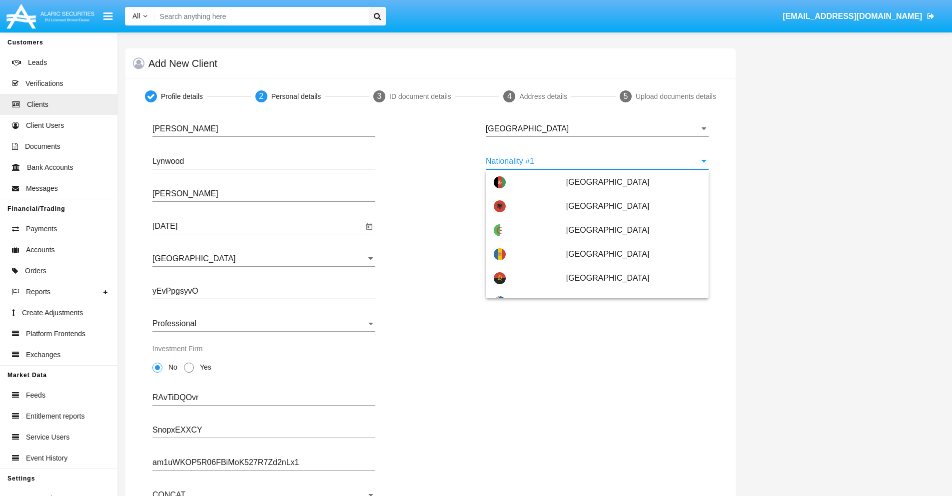
scroll to position [4453, 0]
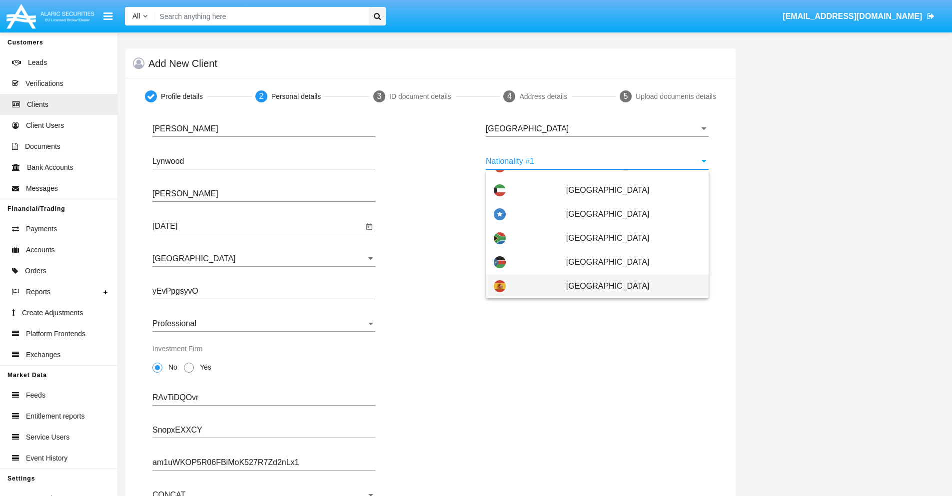
click at [628, 286] on span "[GEOGRAPHIC_DATA]" at bounding box center [633, 286] width 134 height 24
type input "[GEOGRAPHIC_DATA]"
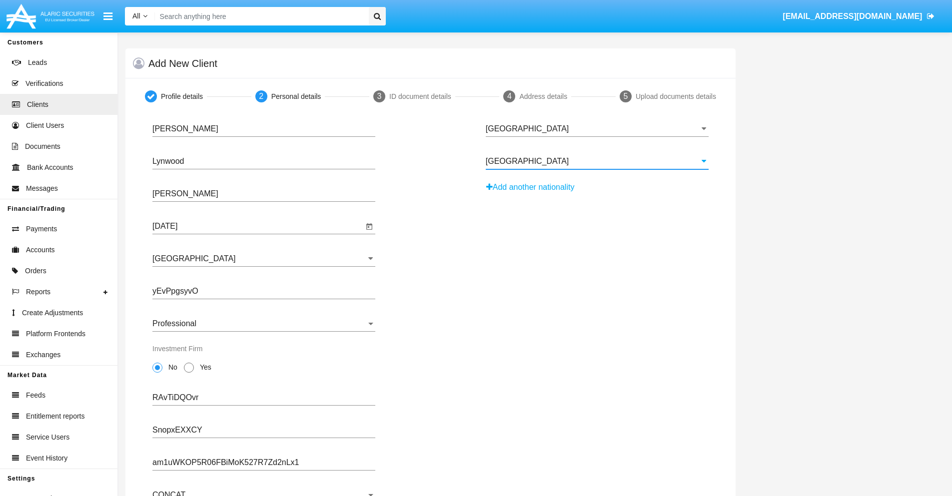
scroll to position [98, 0]
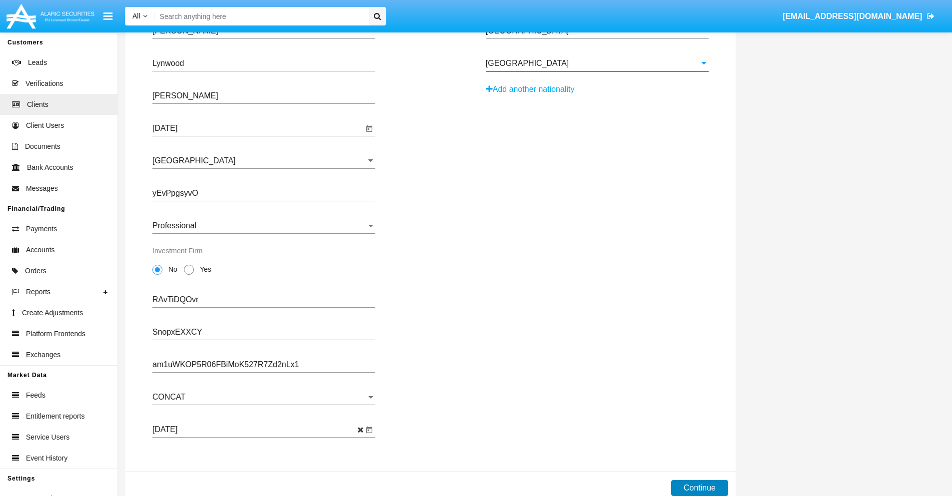
click at [699, 488] on button "Continue" at bounding box center [699, 488] width 57 height 16
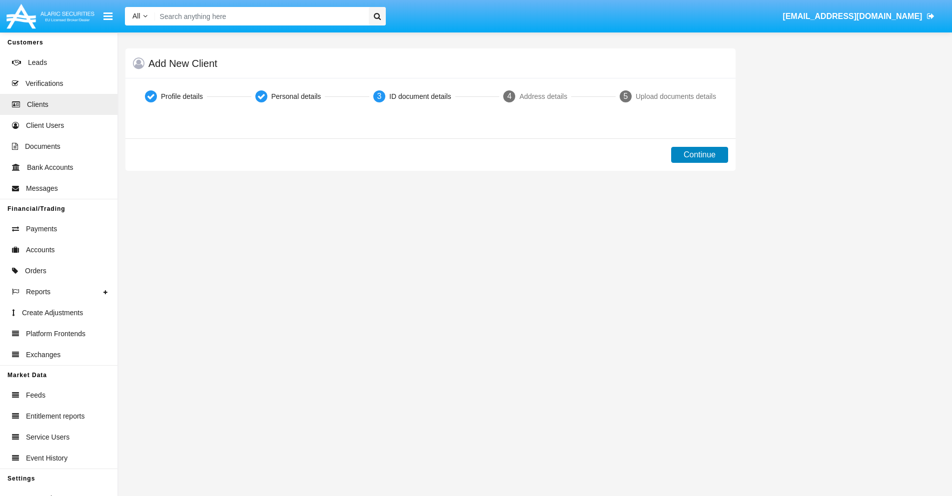
scroll to position [0, 0]
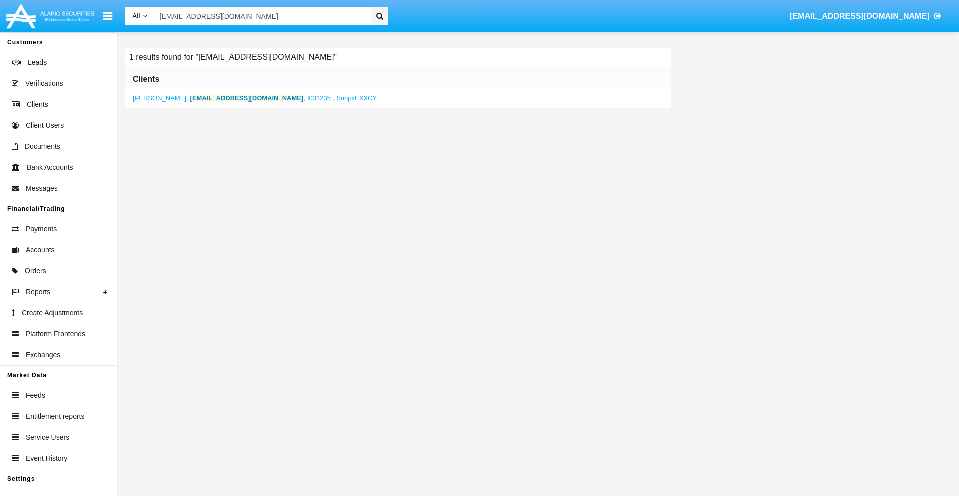
type input "[EMAIL_ADDRESS][DOMAIN_NAME]"
click at [220, 98] on b "[EMAIL_ADDRESS][DOMAIN_NAME]" at bounding box center [246, 97] width 113 height 7
